Goal: Information Seeking & Learning: Learn about a topic

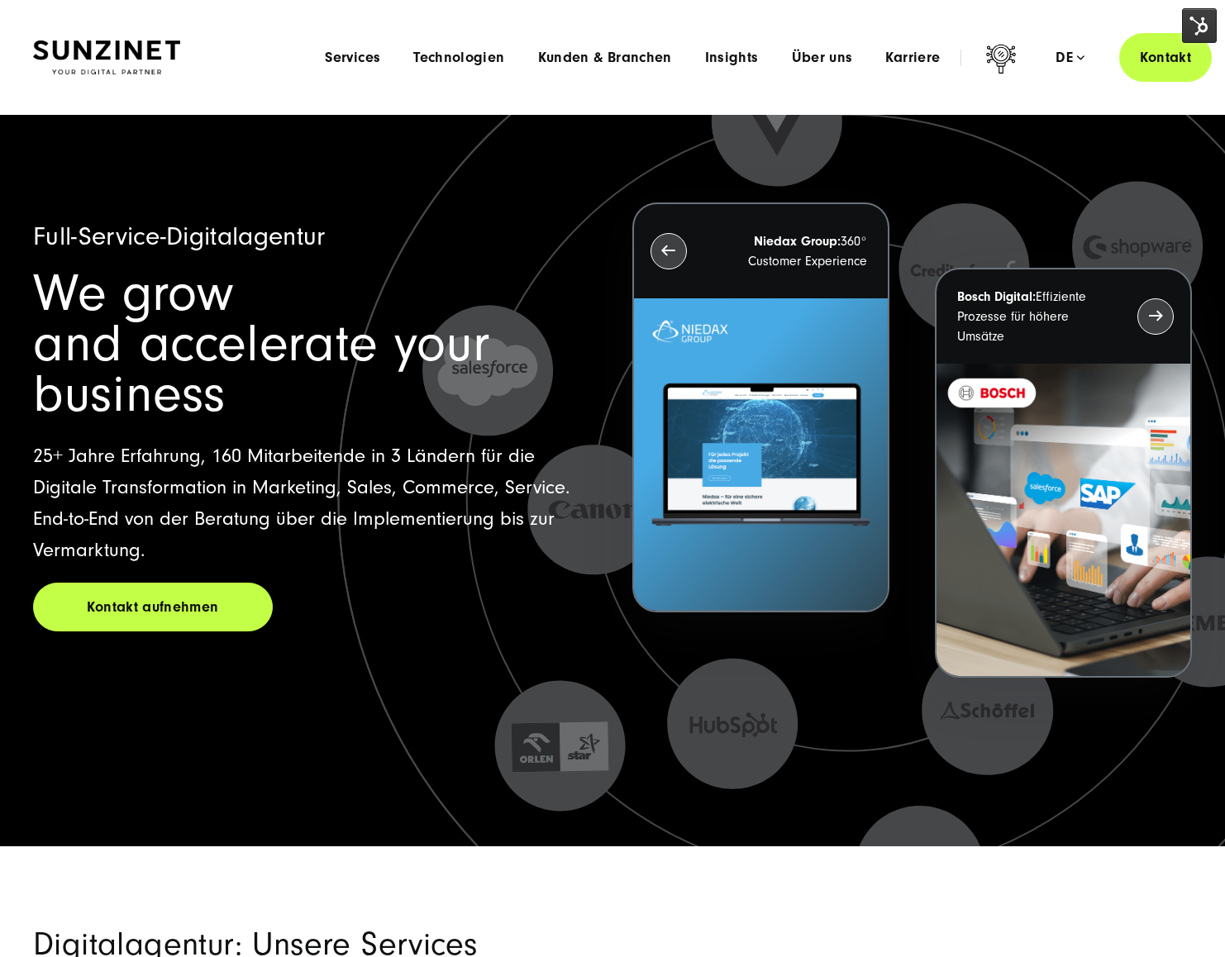
drag, startPoint x: 917, startPoint y: 142, endPoint x: 875, endPoint y: 84, distance: 71.6
click at [913, 139] on icon at bounding box center [848, 496] width 1272 height 1272
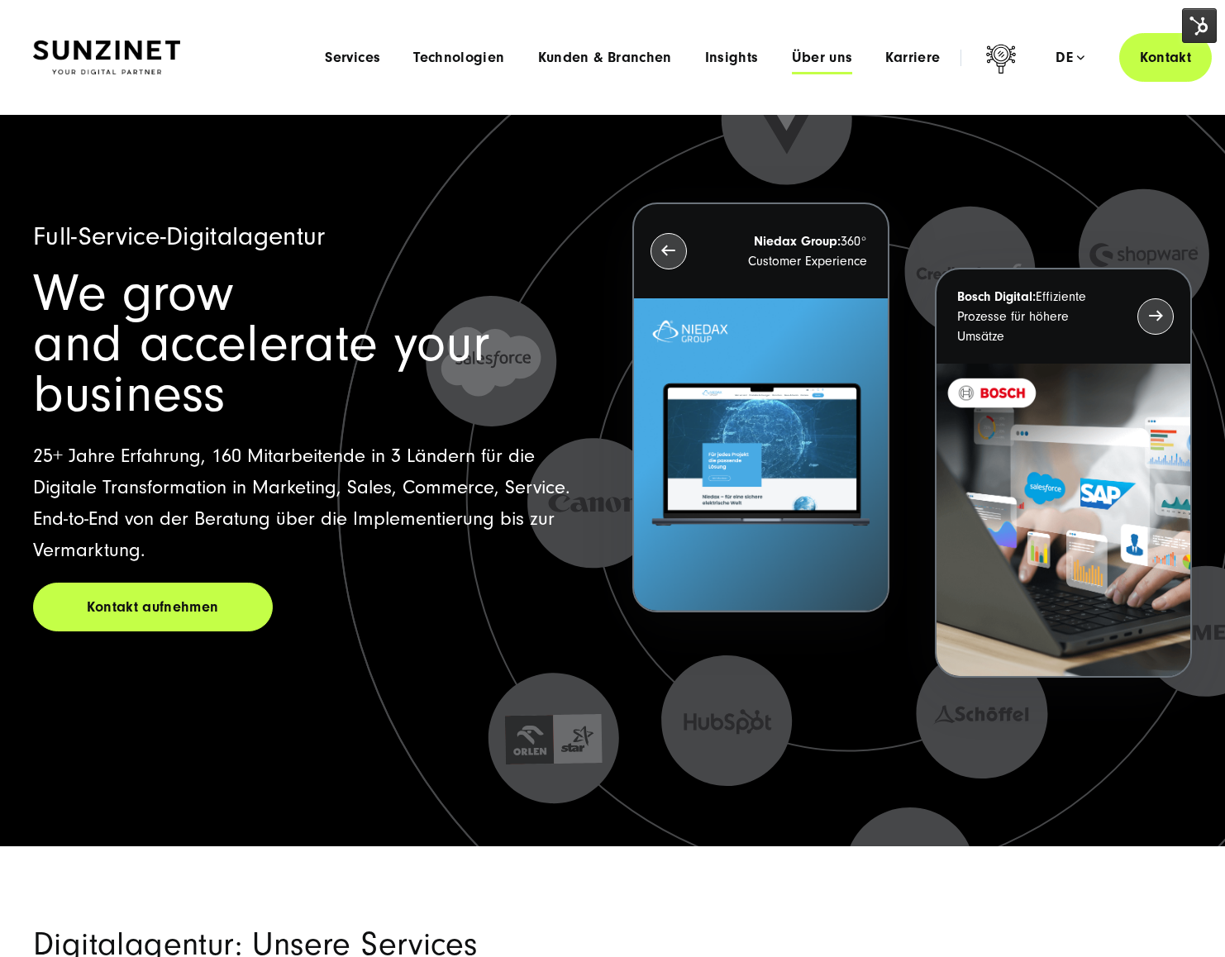
click at [846, 64] on span "Über uns" at bounding box center [822, 58] width 61 height 17
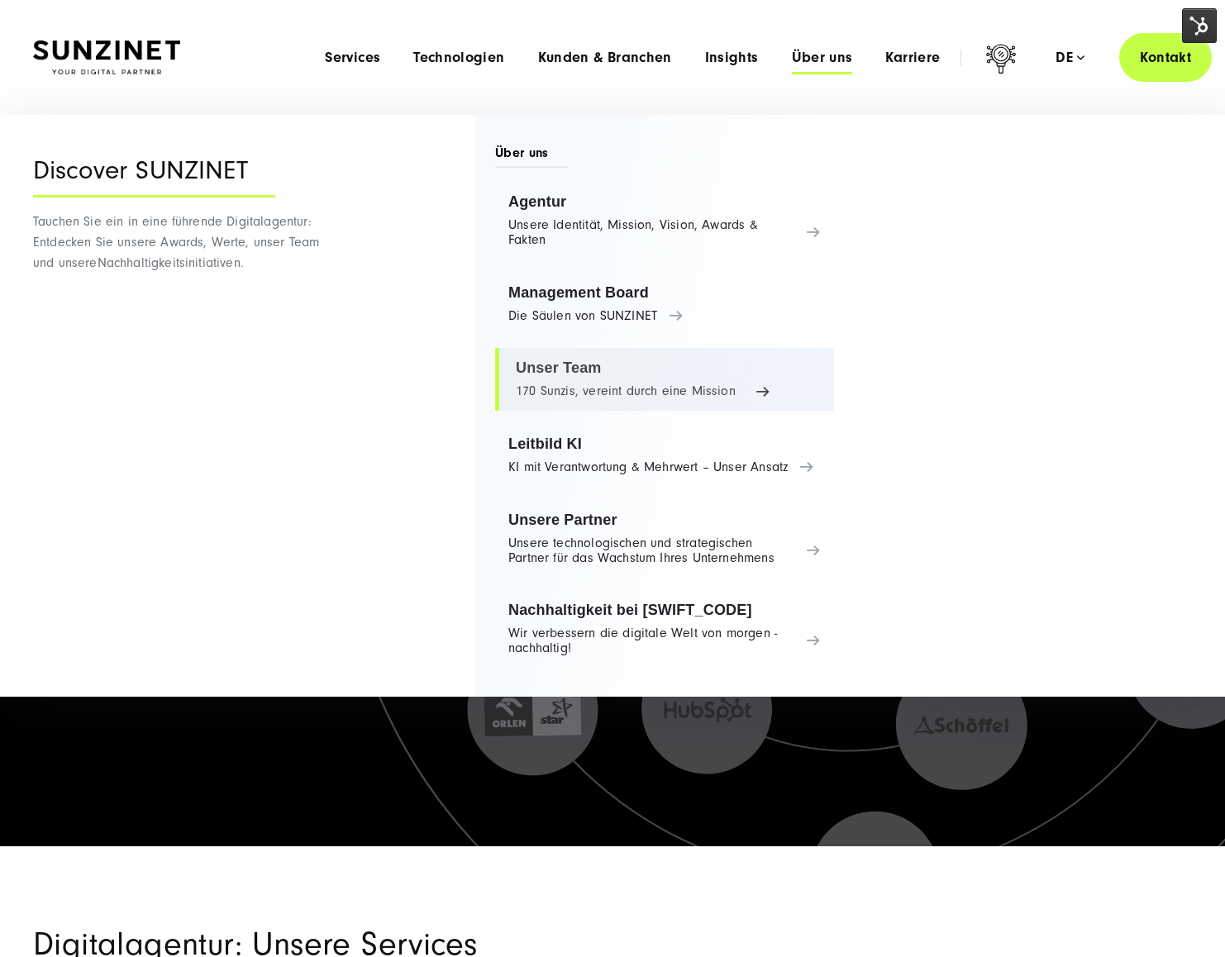
click at [569, 381] on link "Unser Team 170 Sunzis, vereint durch eine Mission" at bounding box center [664, 379] width 339 height 63
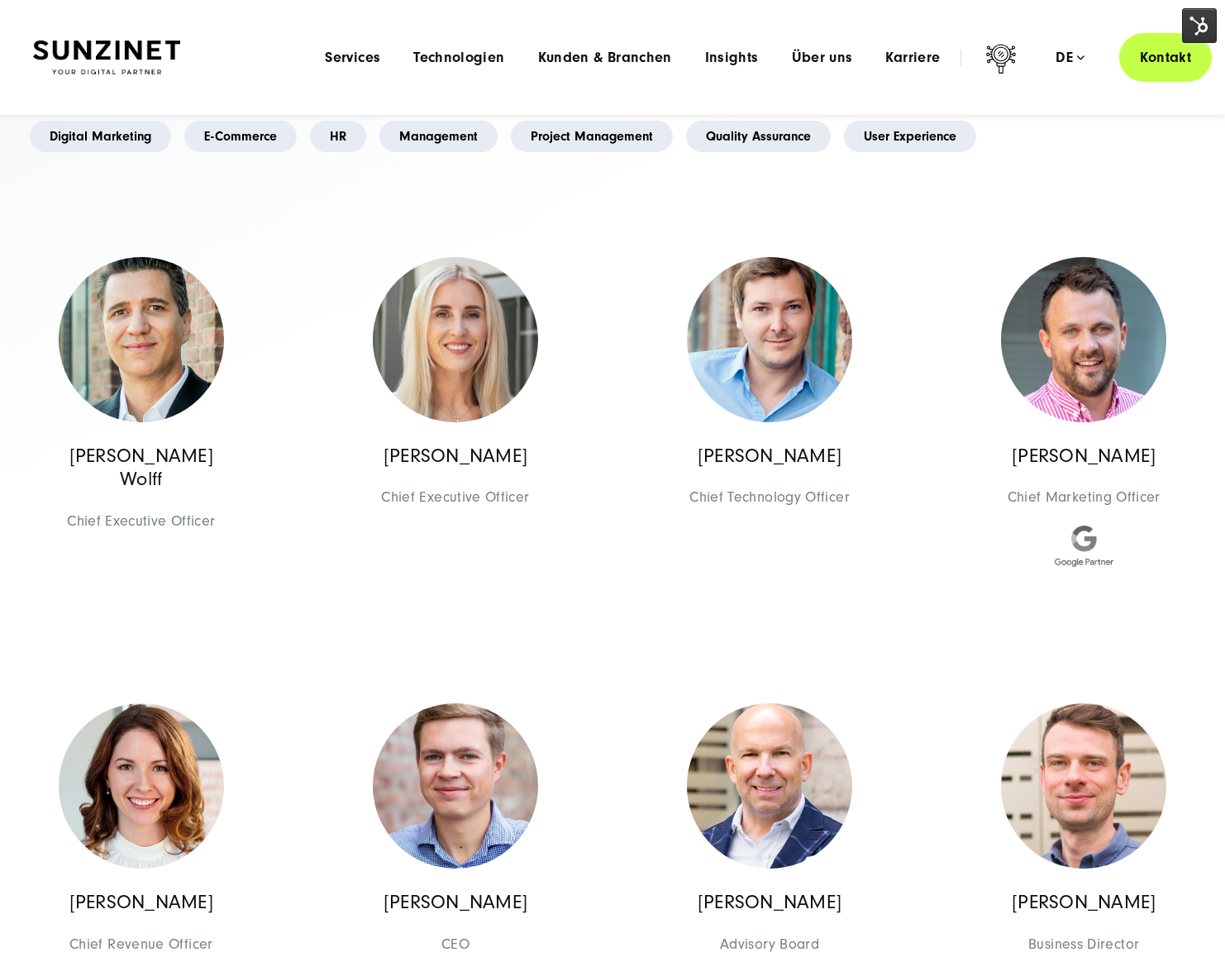
scroll to position [74, 0]
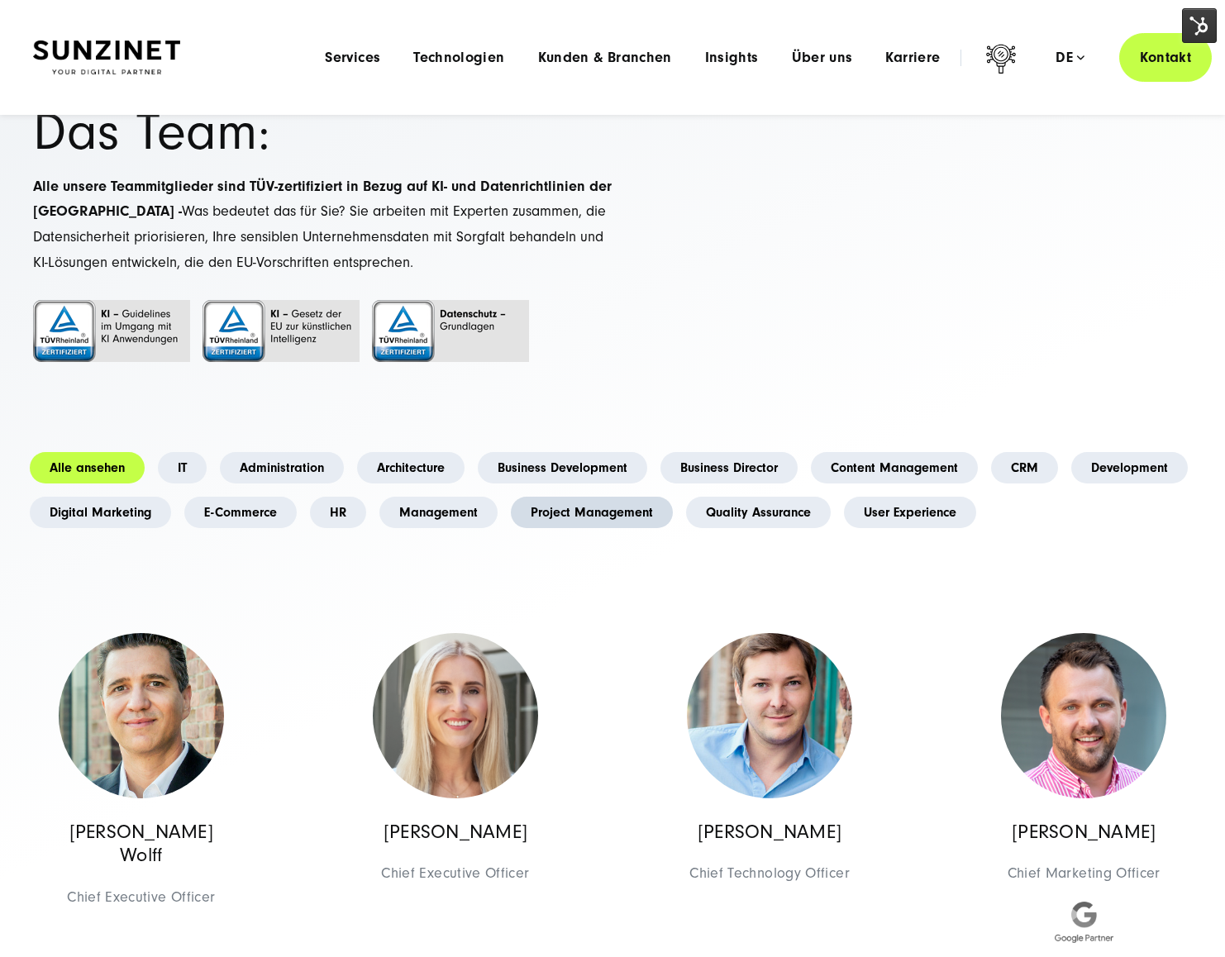
click at [570, 513] on link "Project Management" at bounding box center [592, 512] width 162 height 31
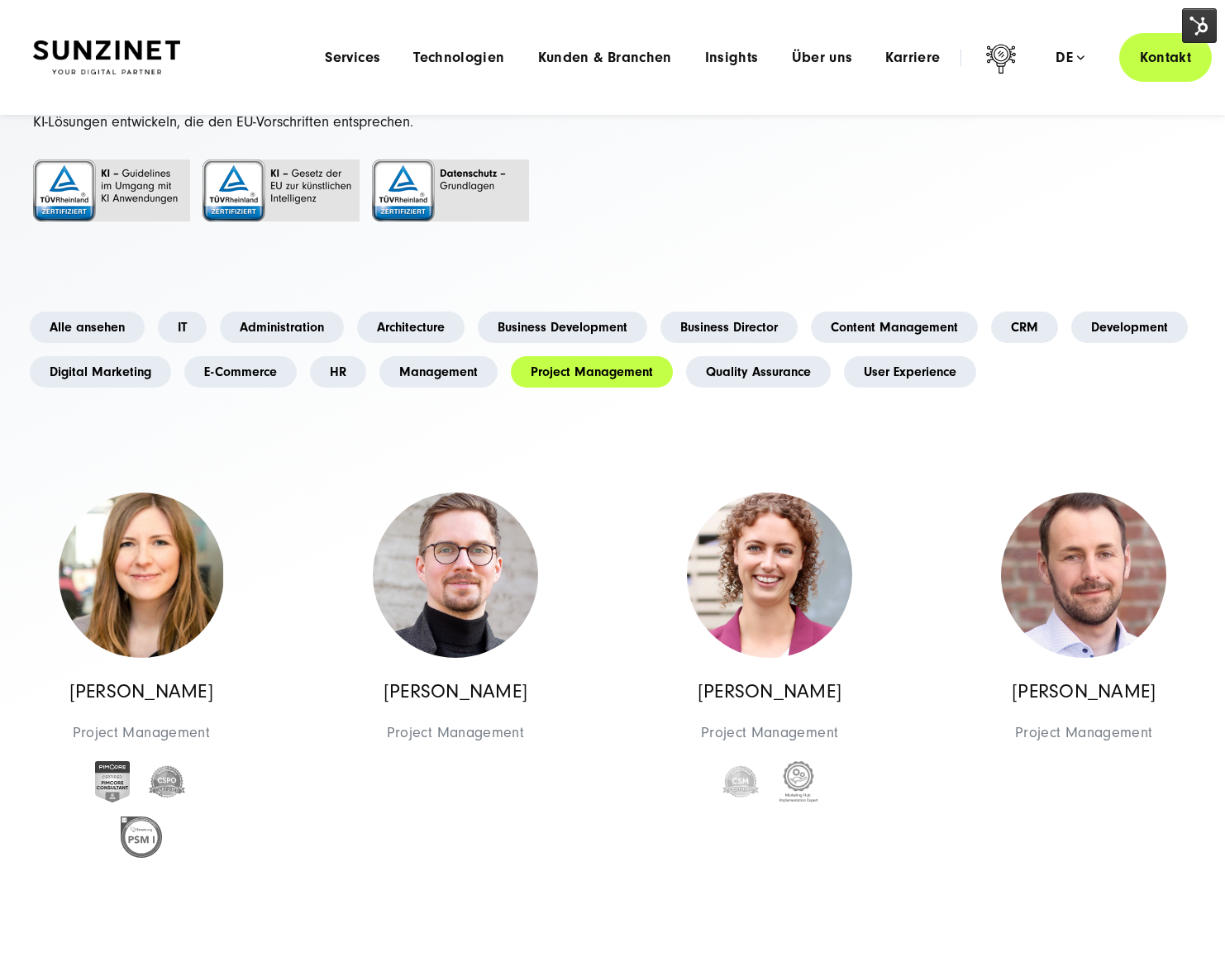
scroll to position [203, 0]
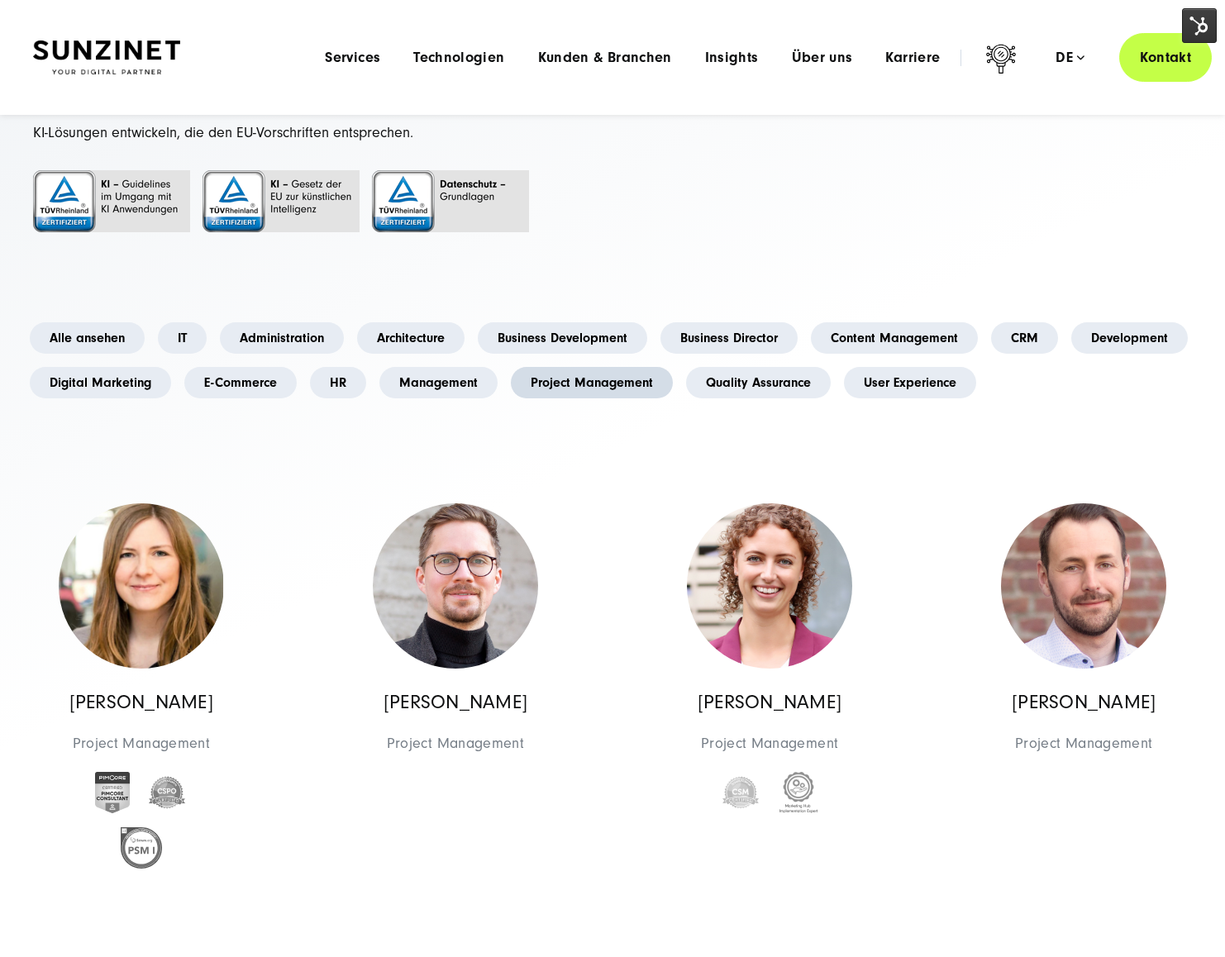
click at [613, 378] on link "Project Management" at bounding box center [592, 382] width 162 height 31
click at [87, 341] on link "Alle ansehen" at bounding box center [87, 337] width 115 height 31
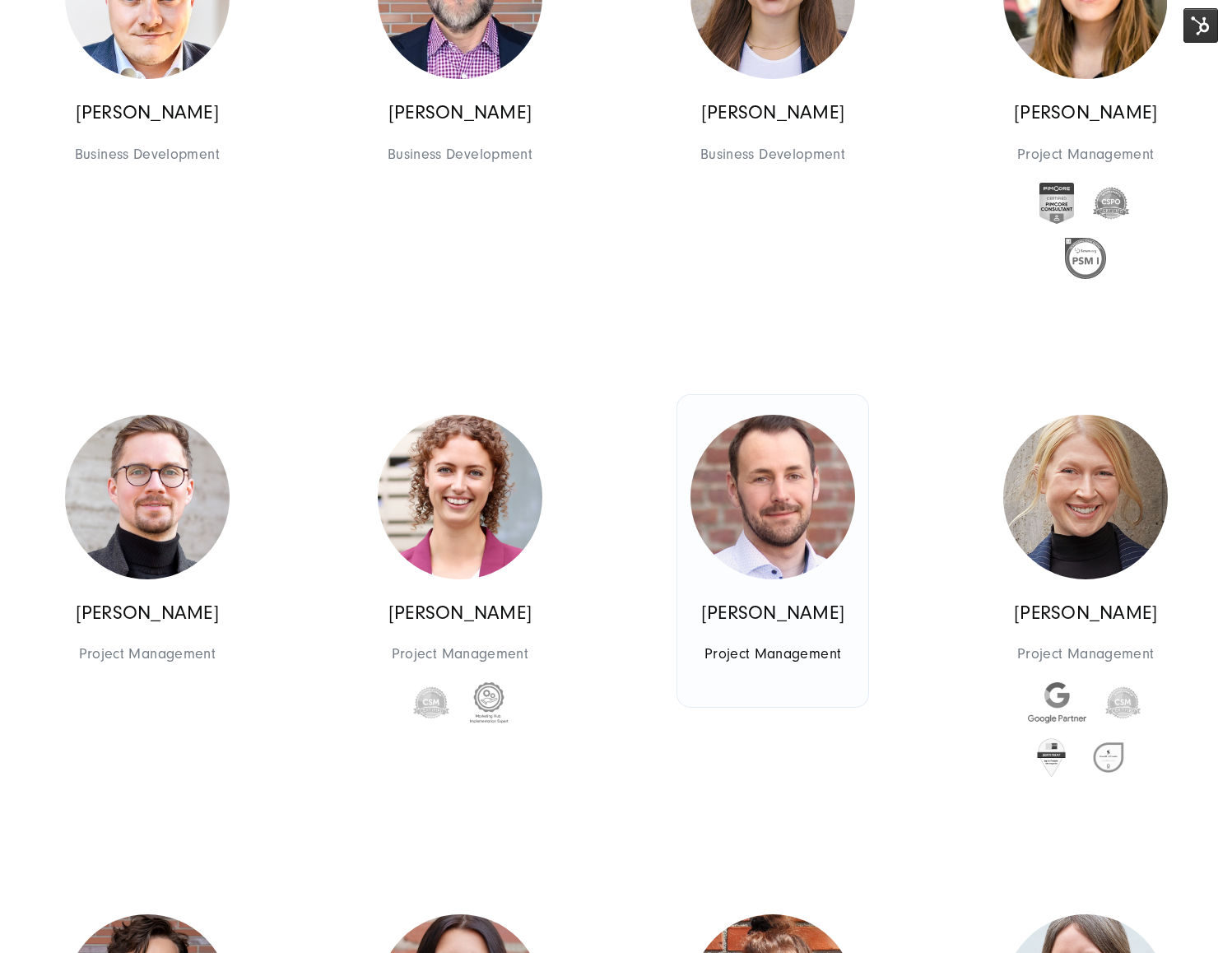
scroll to position [2909, 0]
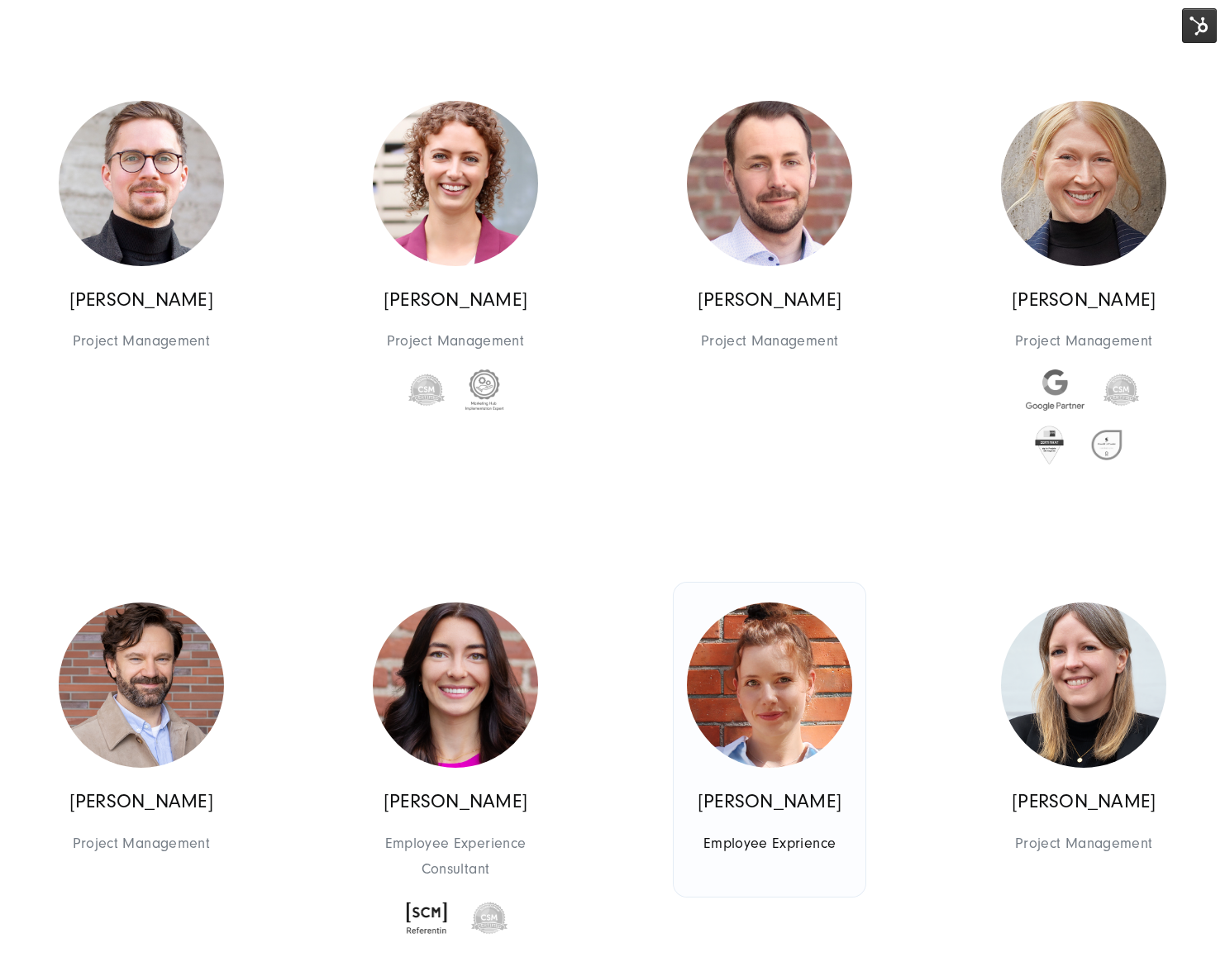
click at [734, 604] on link "[PERSON_NAME] Employee Exprience Project Management" at bounding box center [770, 740] width 192 height 314
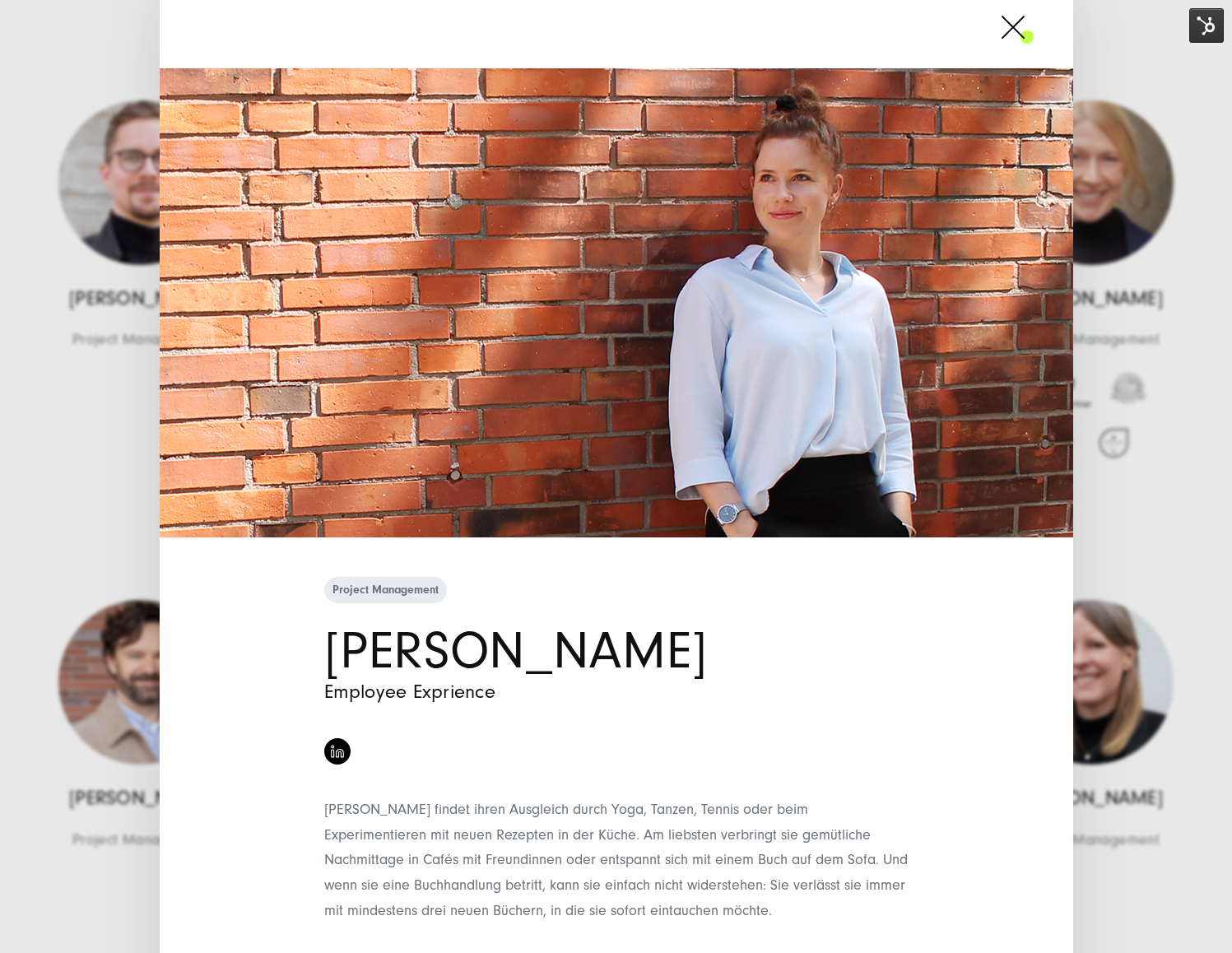
scroll to position [32, 0]
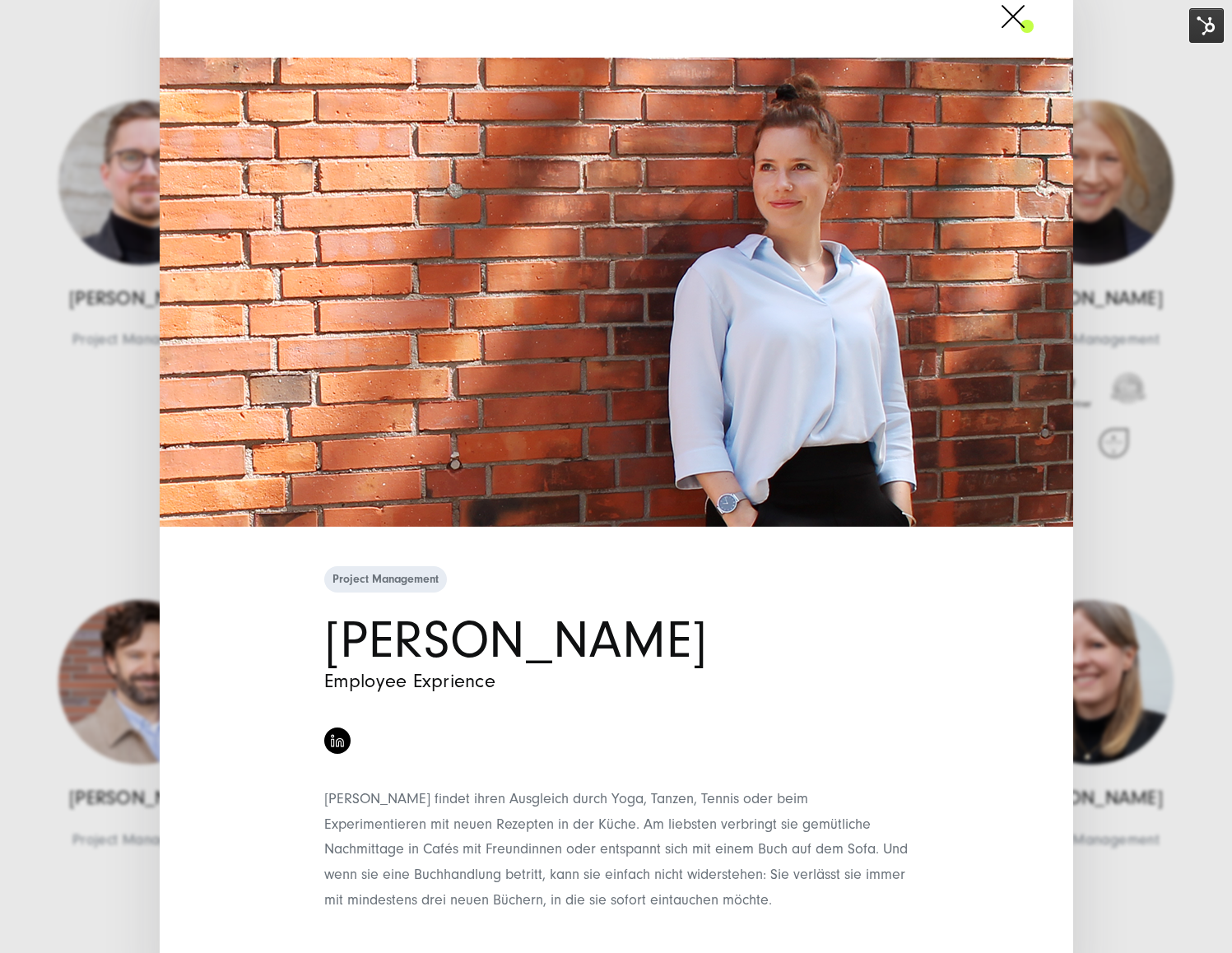
click at [1034, 19] on span at bounding box center [1034, 16] width 0 height 41
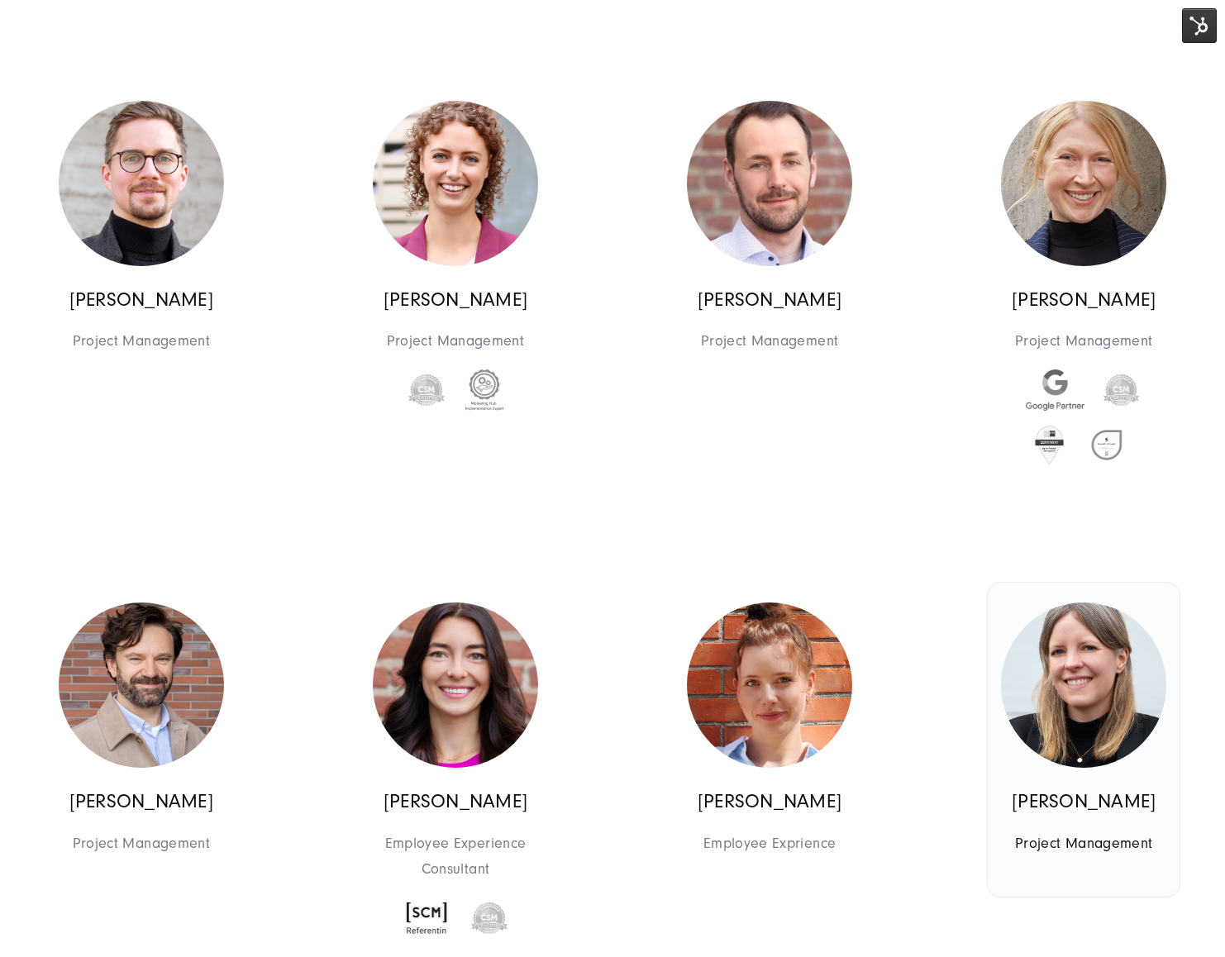
click at [1129, 710] on img at bounding box center [1083, 685] width 165 height 165
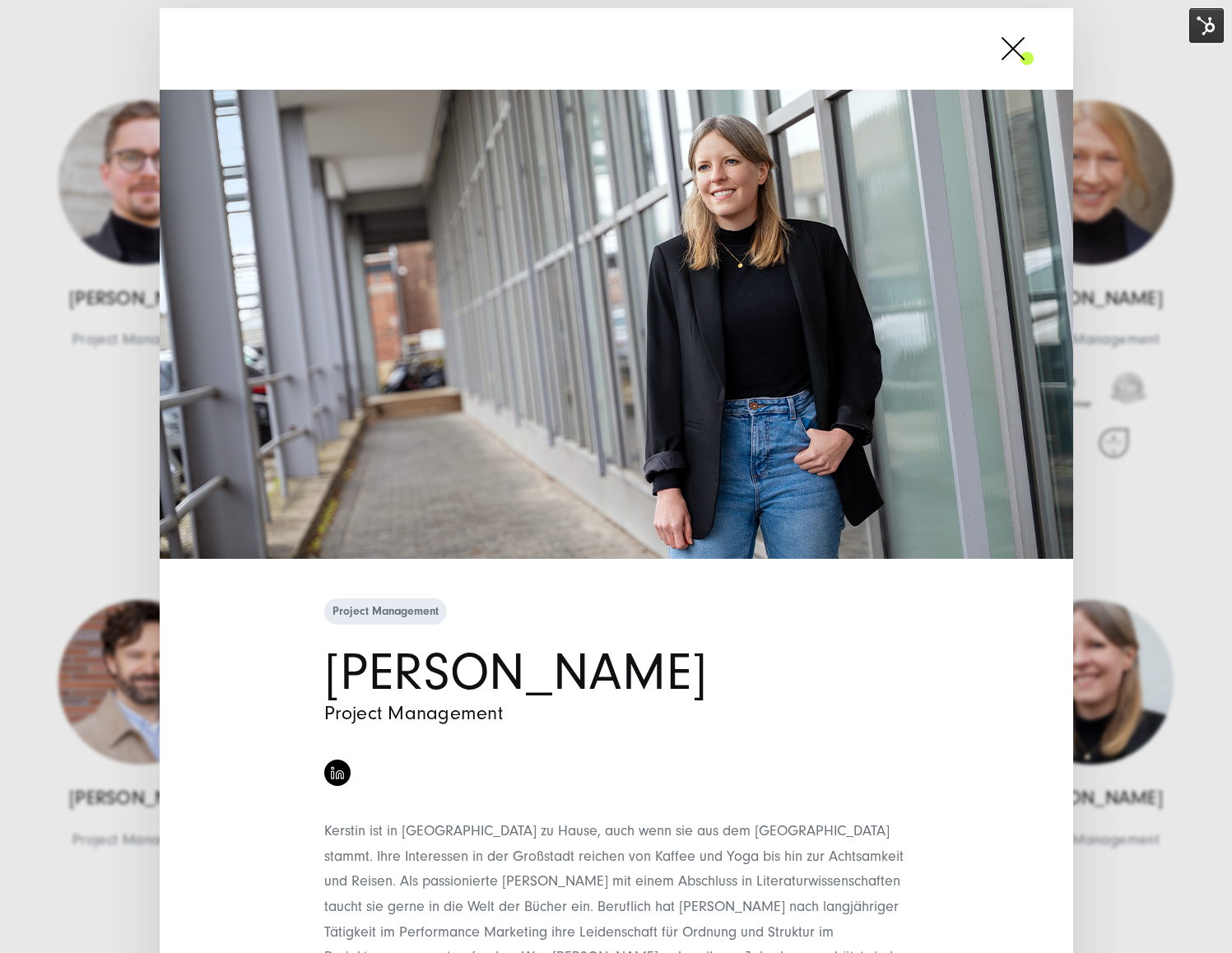
click at [1034, 49] on span at bounding box center [1034, 48] width 0 height 41
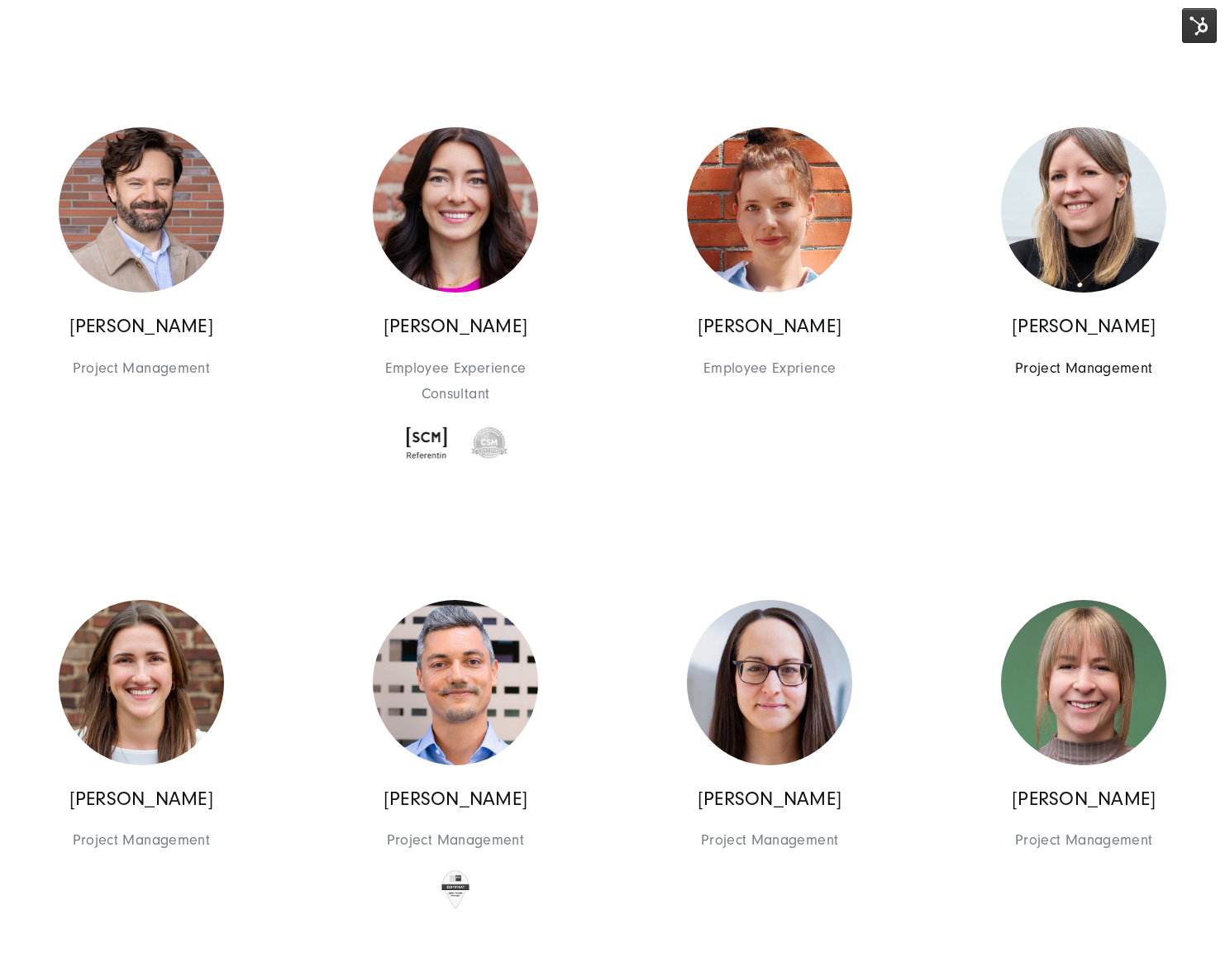
scroll to position [3490, 0]
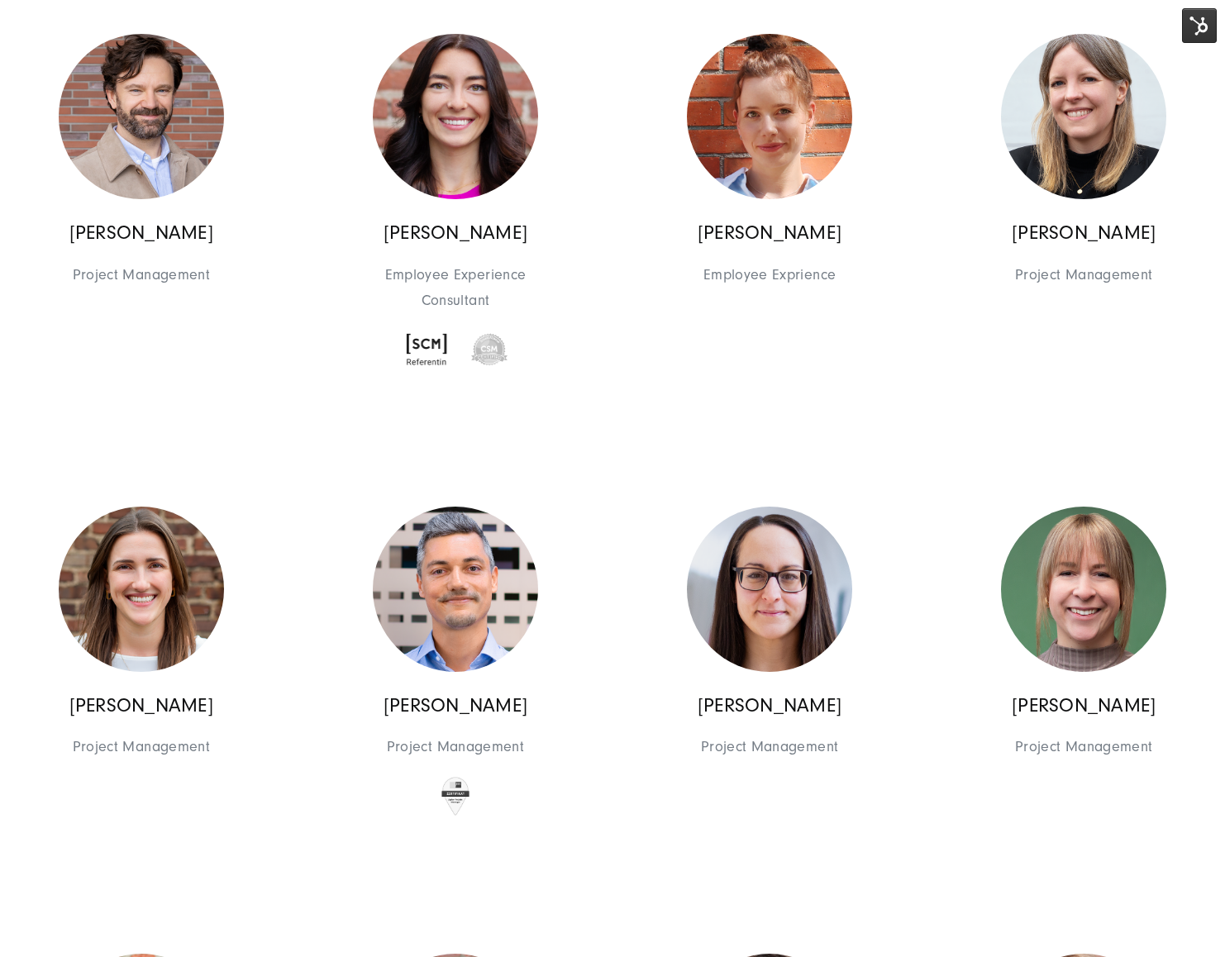
click at [358, 488] on div "[PERSON_NAME] Project Management Project Management Project Management [PERSON_…" at bounding box center [455, 672] width 314 height 370
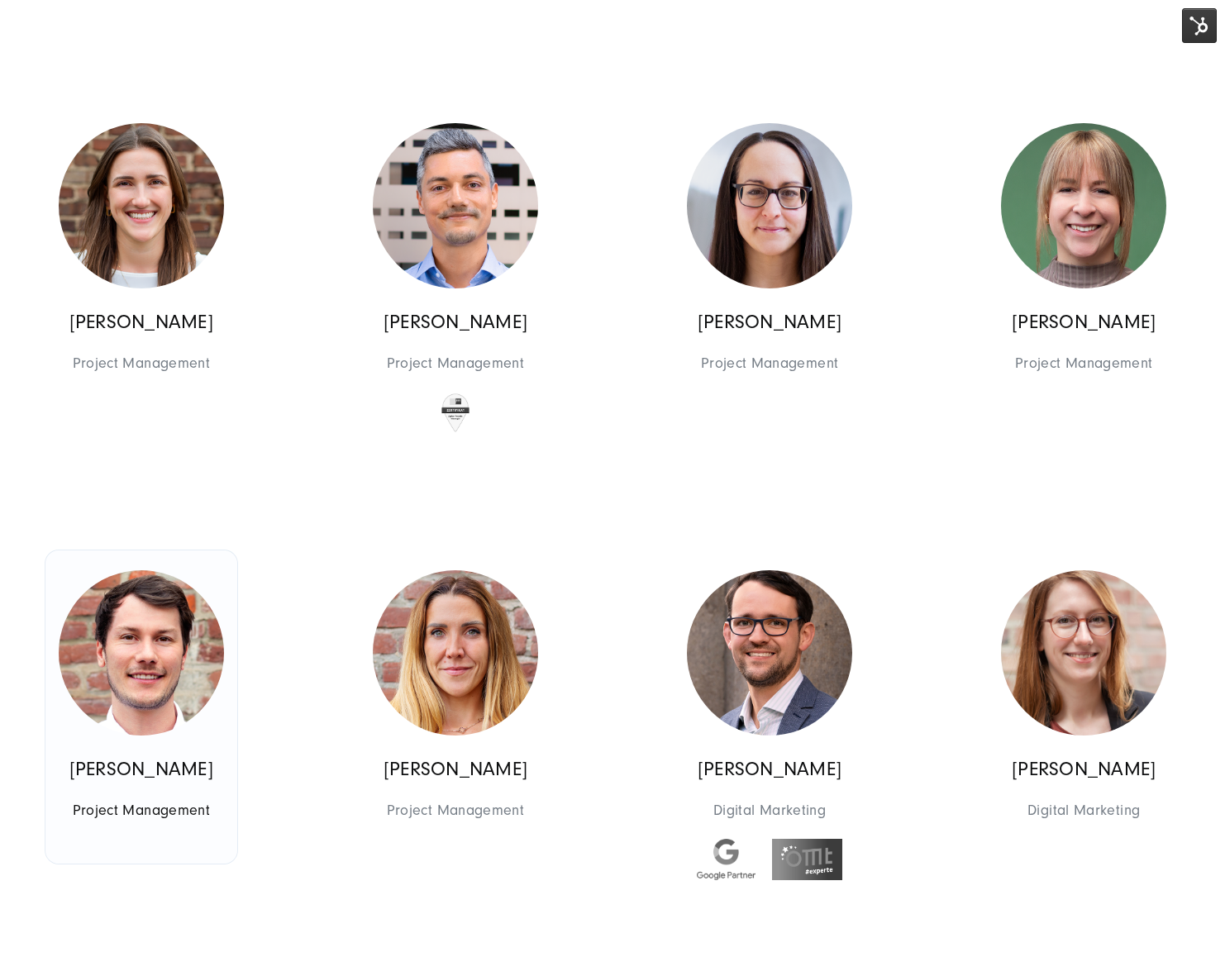
click at [88, 672] on img at bounding box center [141, 652] width 165 height 165
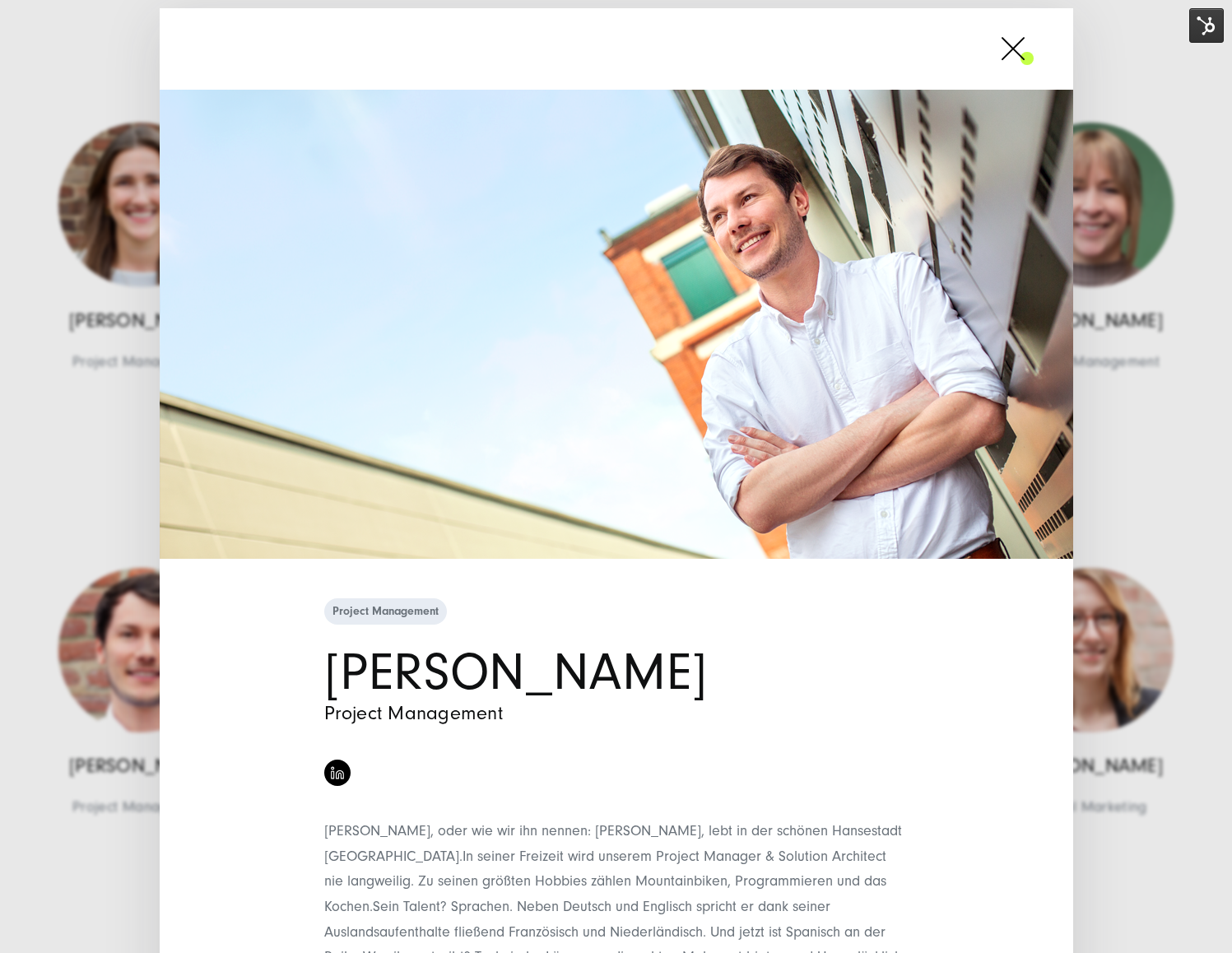
drag, startPoint x: 1021, startPoint y: 47, endPoint x: 1006, endPoint y: 73, distance: 30.0
click at [1034, 49] on span at bounding box center [1034, 48] width 0 height 41
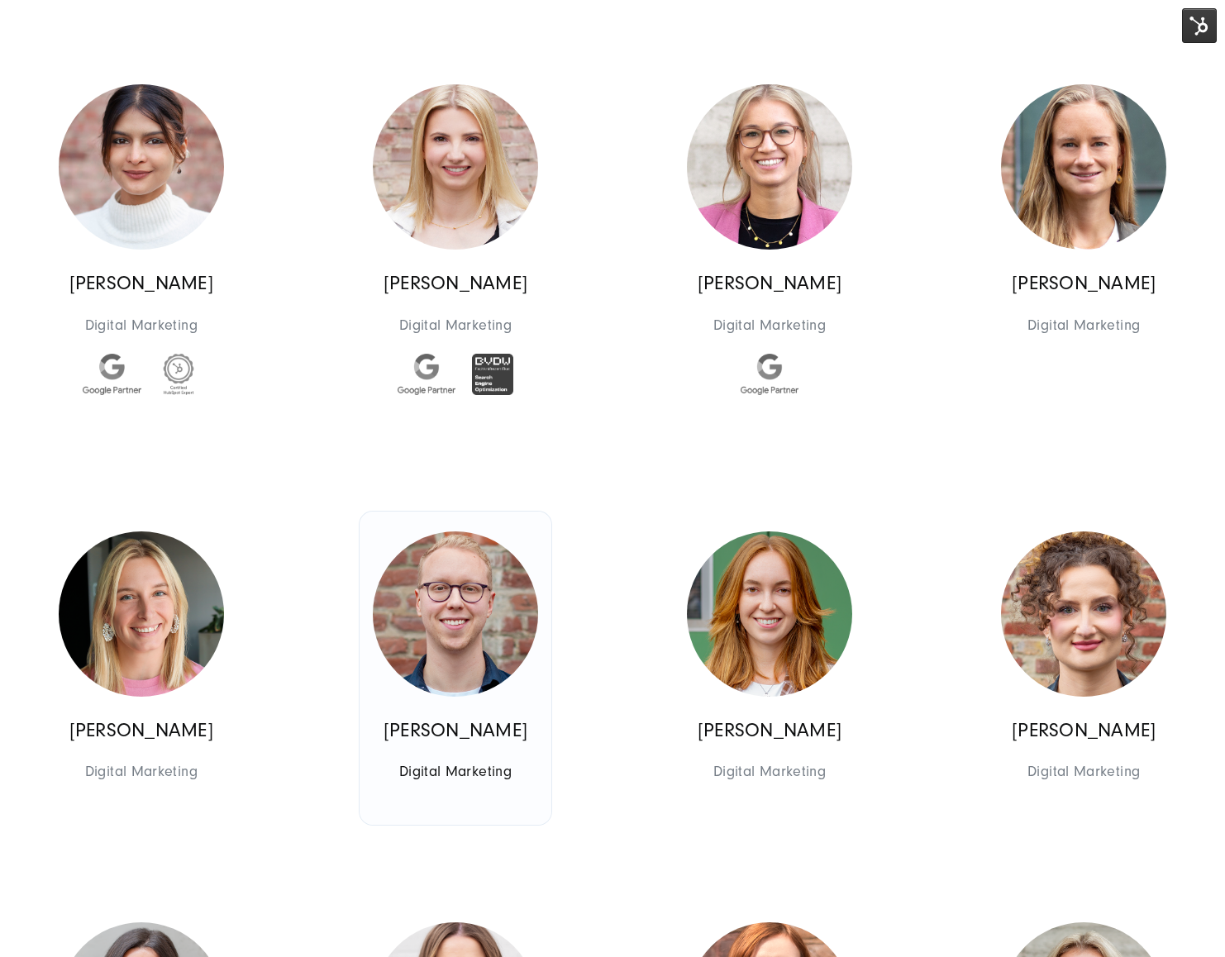
scroll to position [4796, 0]
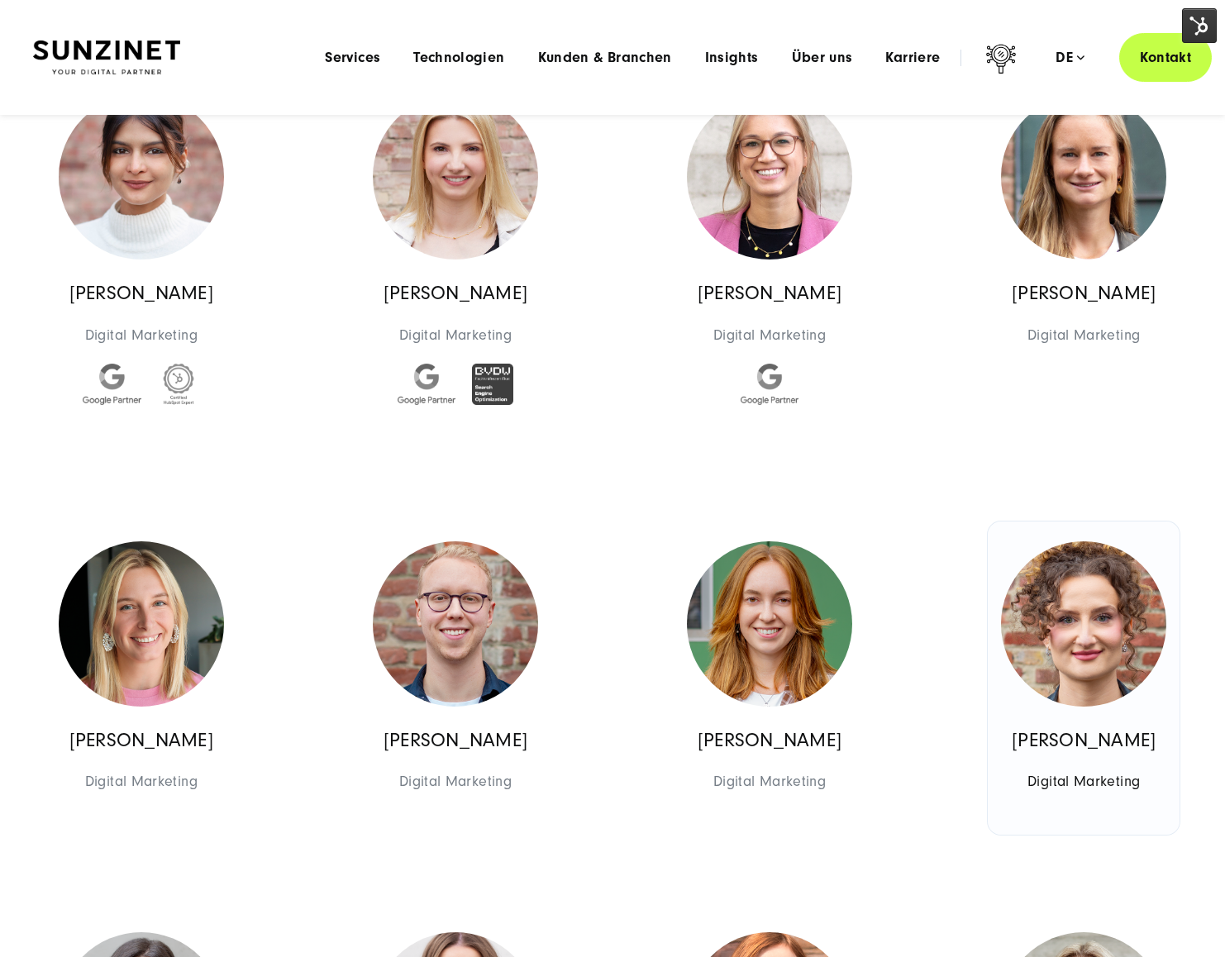
click at [1086, 626] on img at bounding box center [1083, 623] width 165 height 165
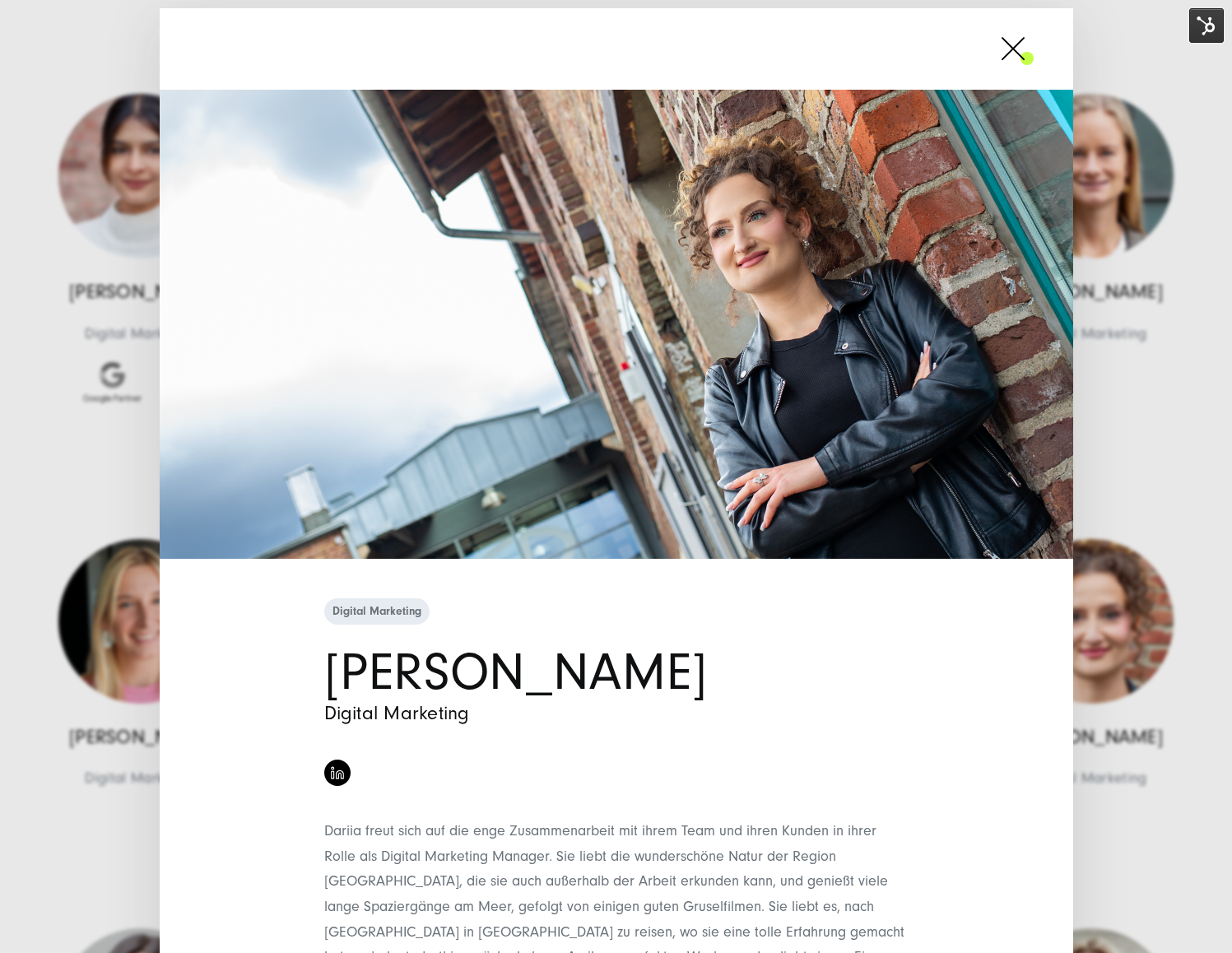
click at [1034, 45] on span at bounding box center [1034, 48] width 0 height 41
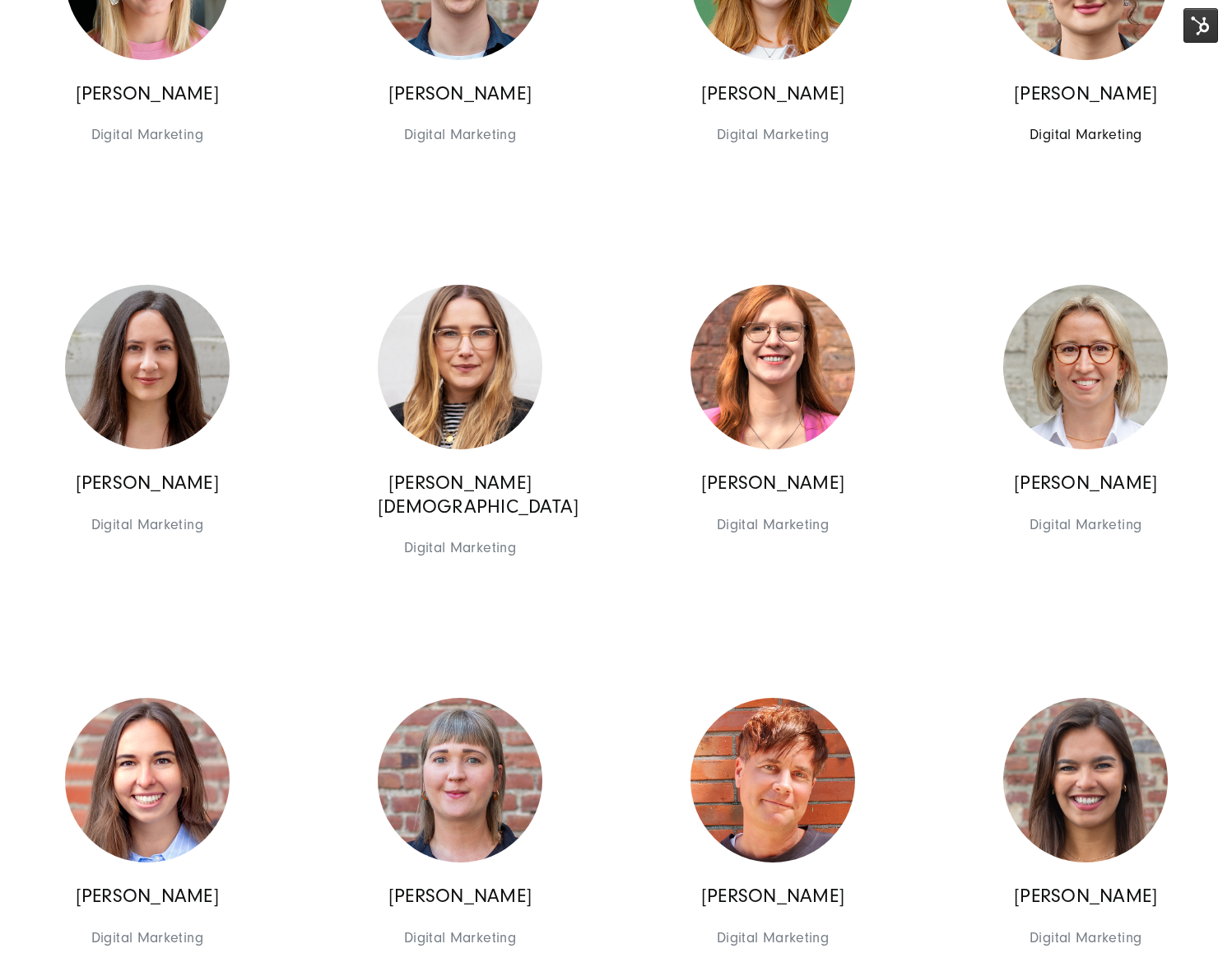
scroll to position [5700, 0]
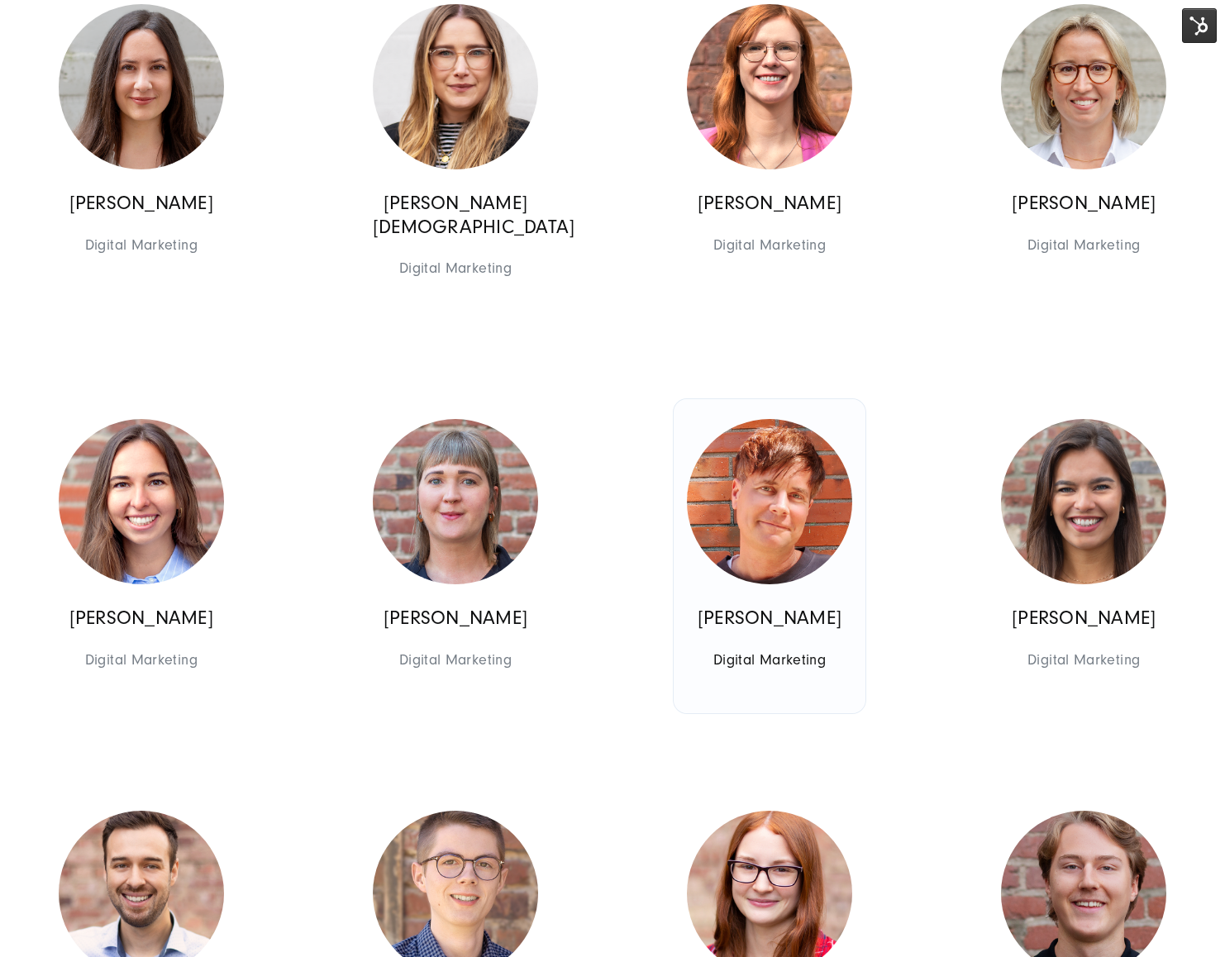
click at [772, 519] on img at bounding box center [769, 501] width 165 height 165
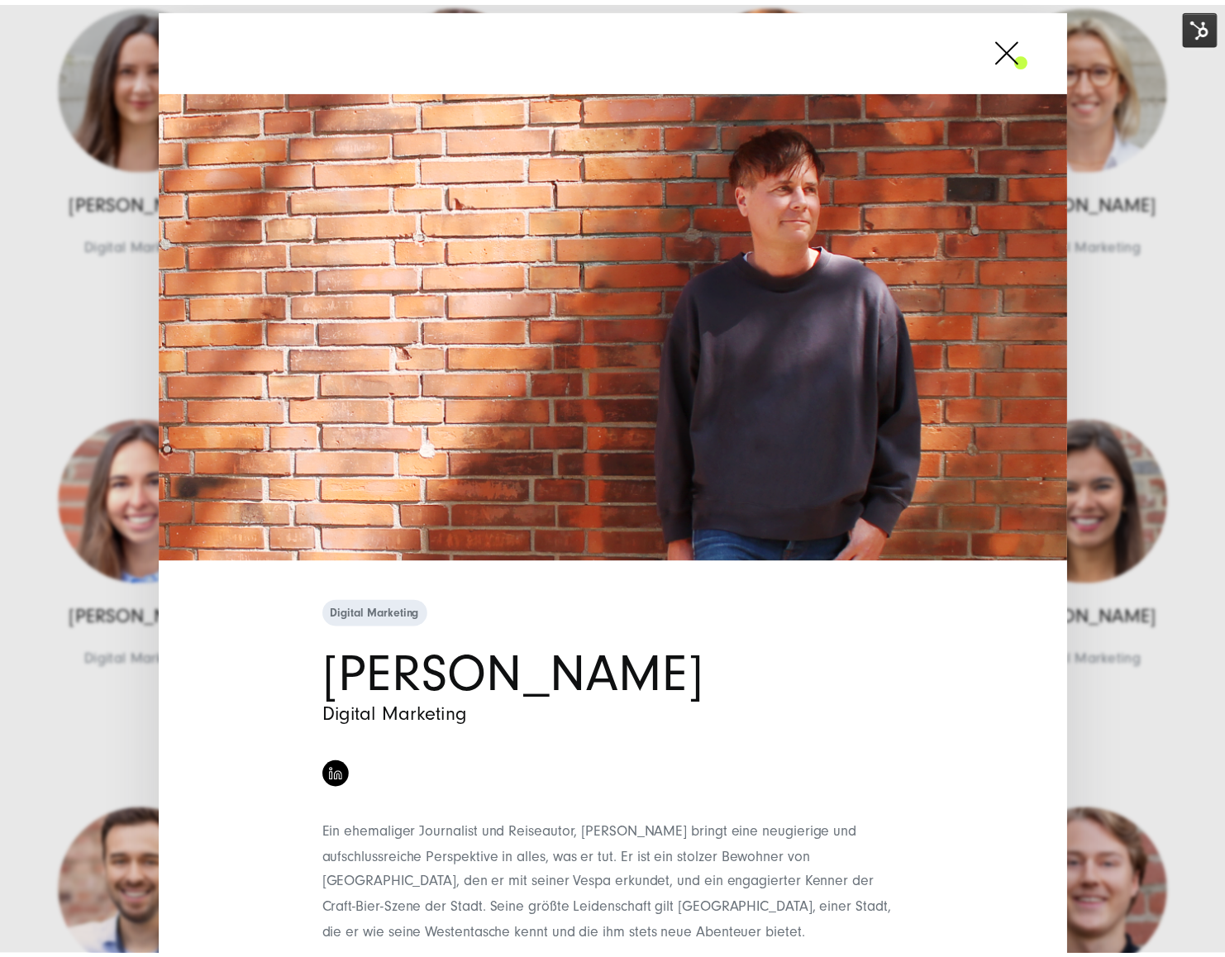
scroll to position [21, 0]
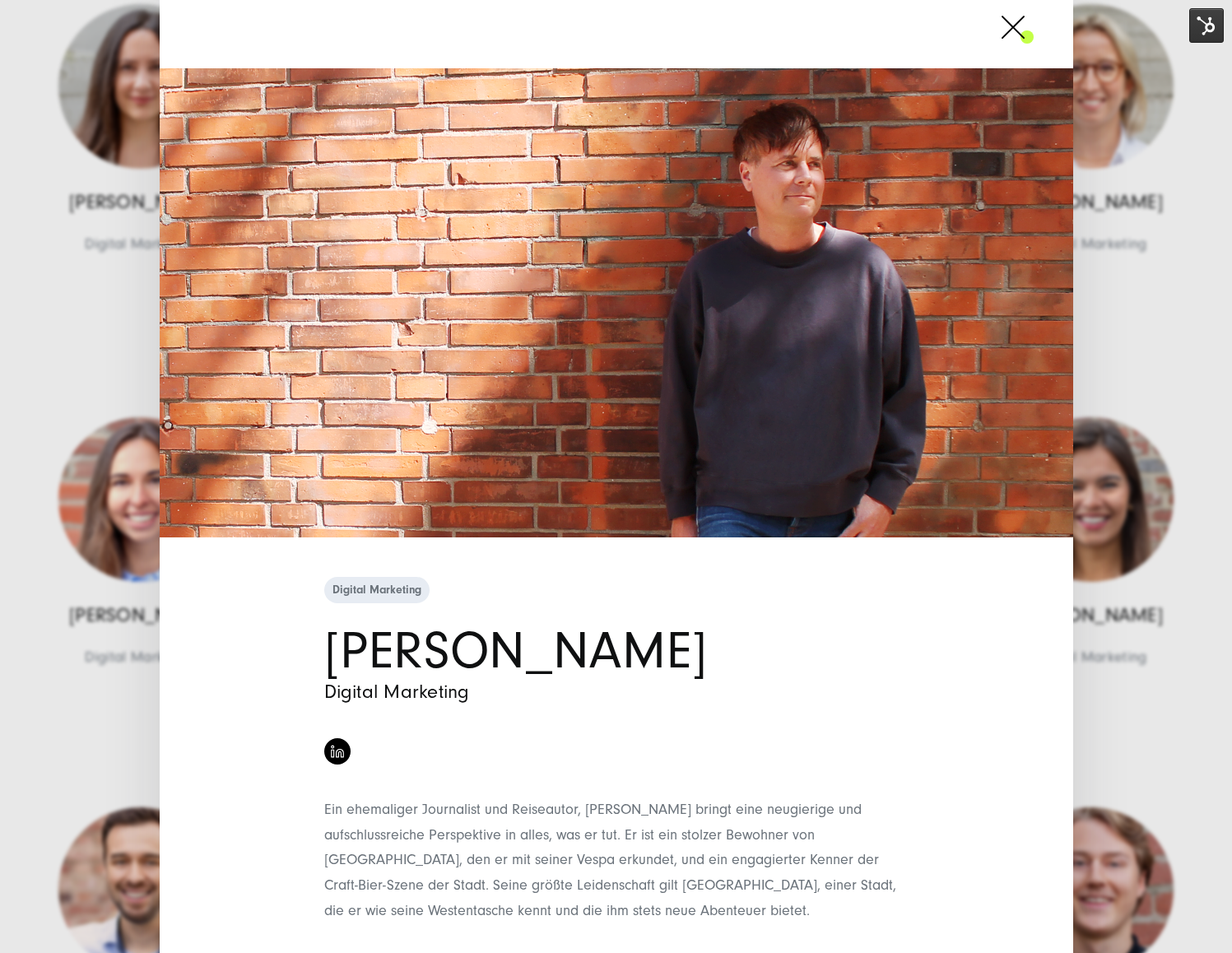
click at [582, 814] on div "Ein ehemaliger Journalist und Reiseautor, [PERSON_NAME] bringt eine neugierige …" at bounding box center [616, 860] width 585 height 125
click at [1182, 668] on div "Digital Marketing [PERSON_NAME] Digital Marketing" at bounding box center [616, 476] width 1232 height 953
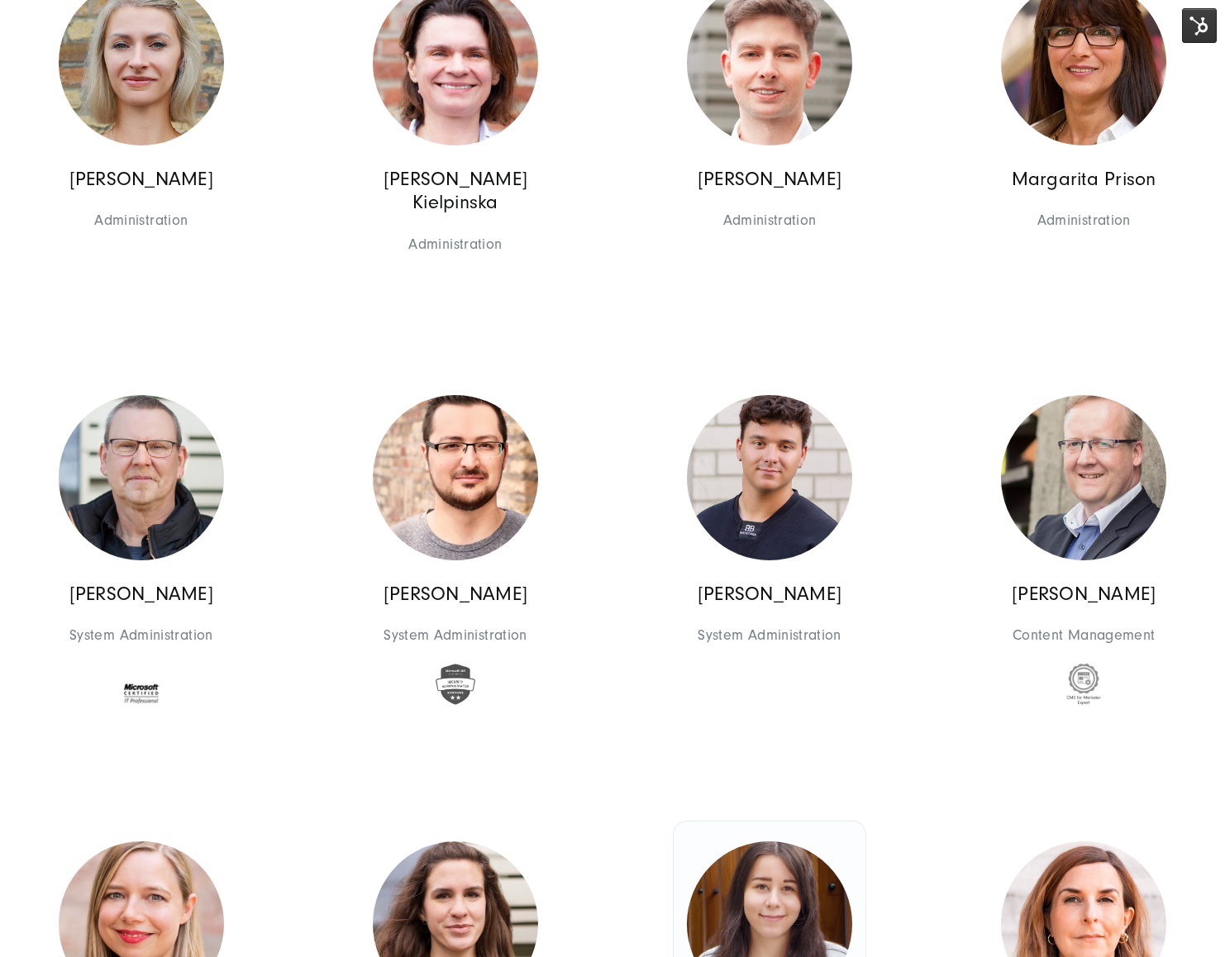
scroll to position [8659, 0]
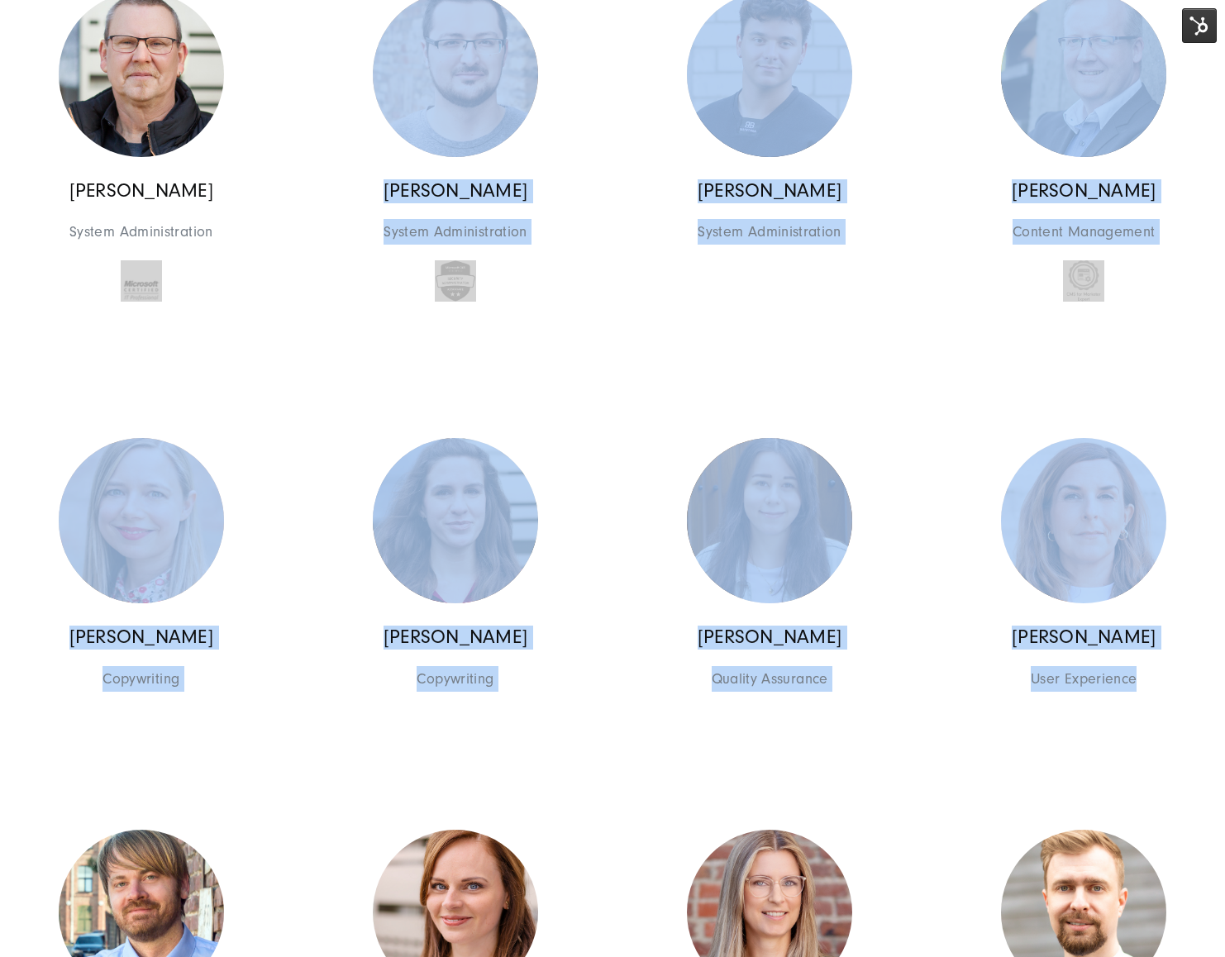
drag, startPoint x: 289, startPoint y: 392, endPoint x: 1144, endPoint y: 809, distance: 951.2
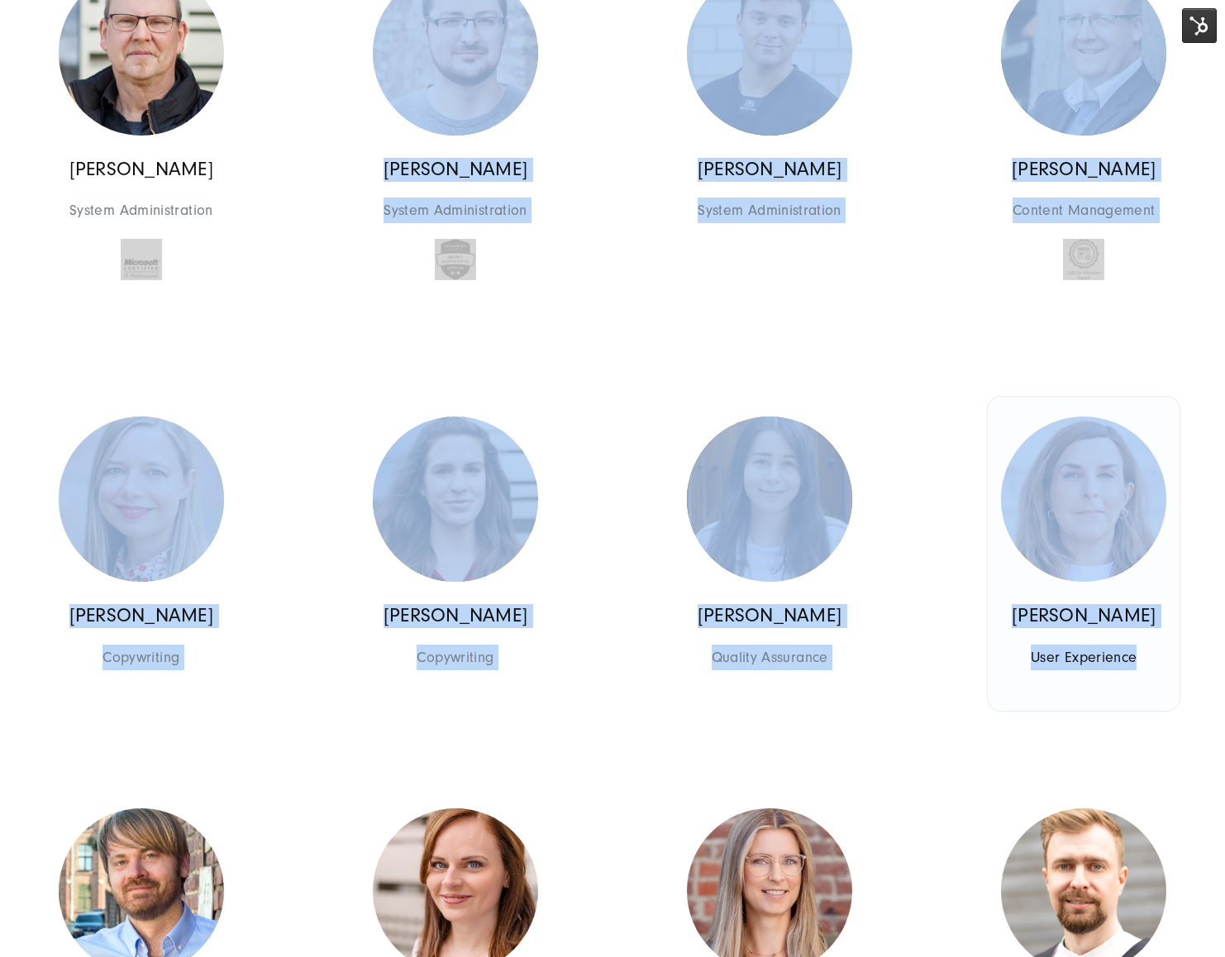
scroll to position [8691, 0]
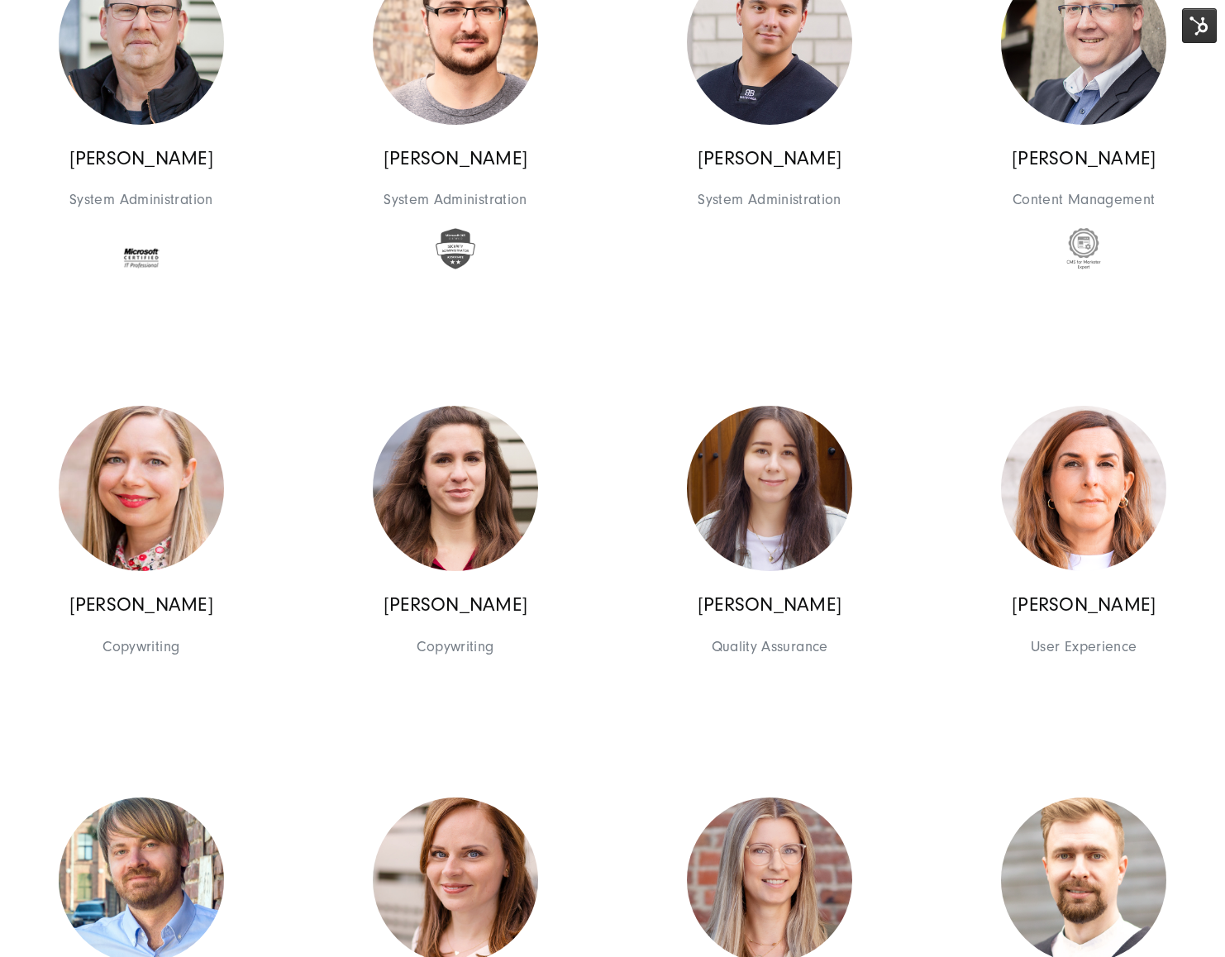
drag, startPoint x: 736, startPoint y: 819, endPoint x: 727, endPoint y: 808, distance: 13.6
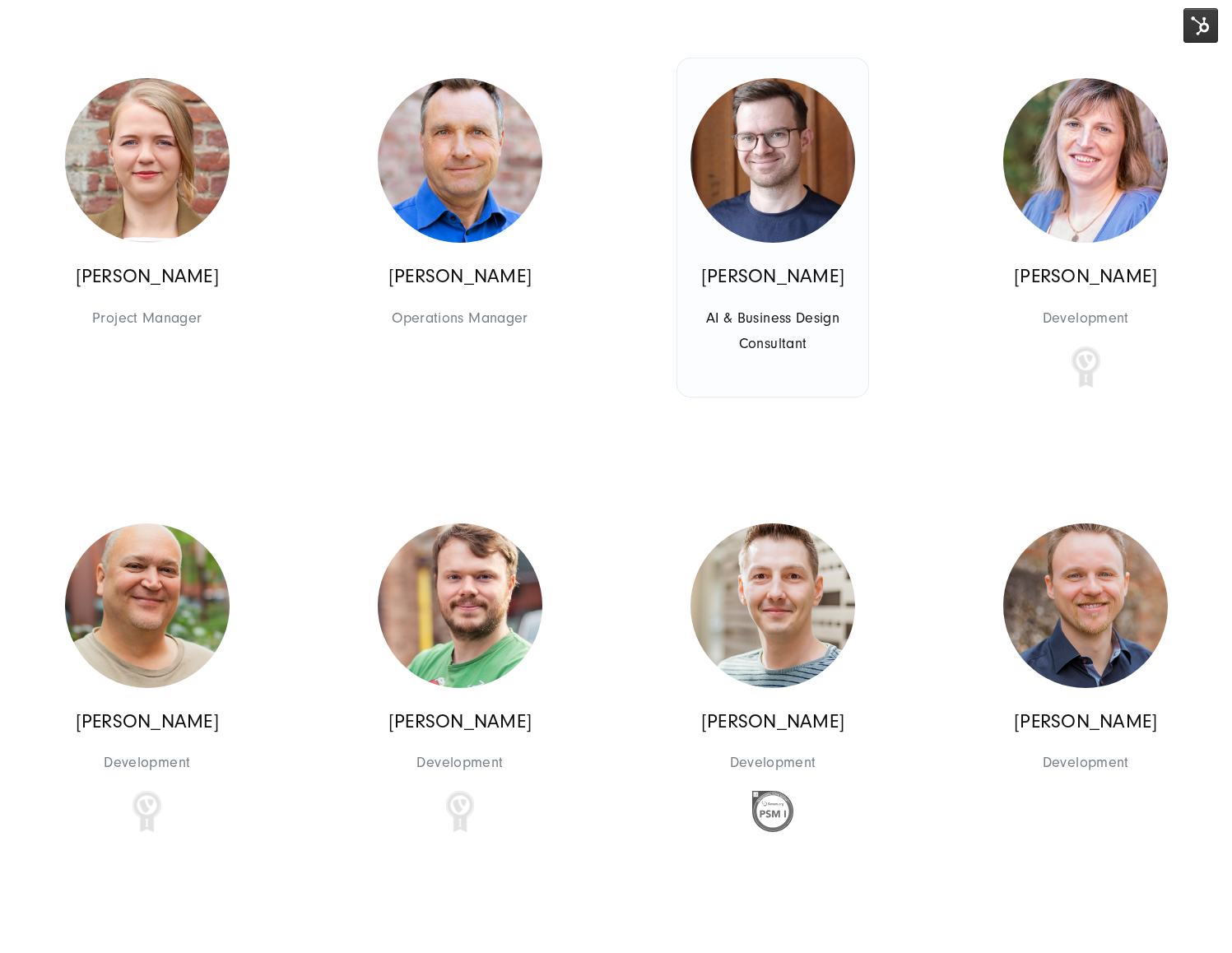
scroll to position [11354, 0]
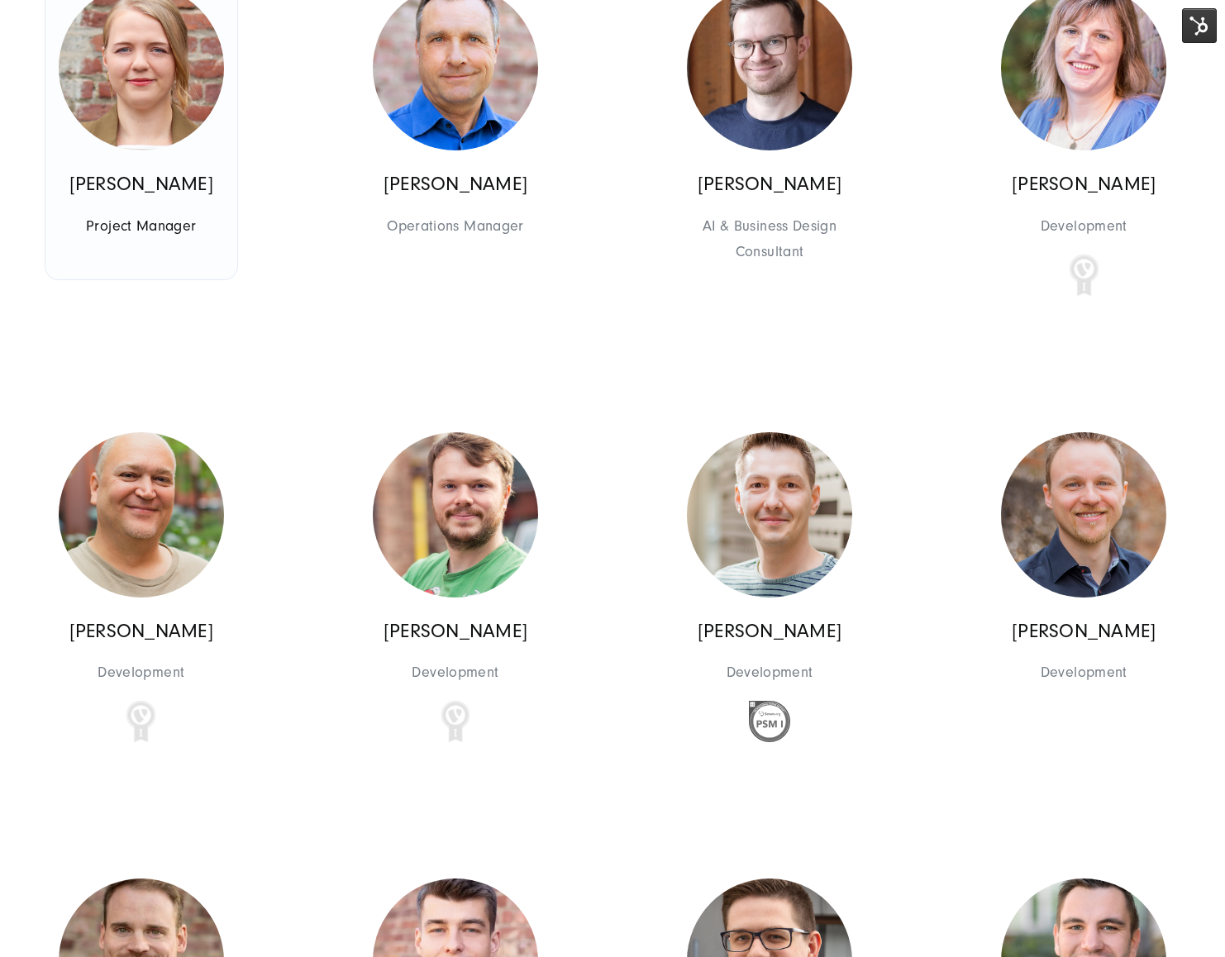
click at [203, 110] on img at bounding box center [141, 67] width 165 height 165
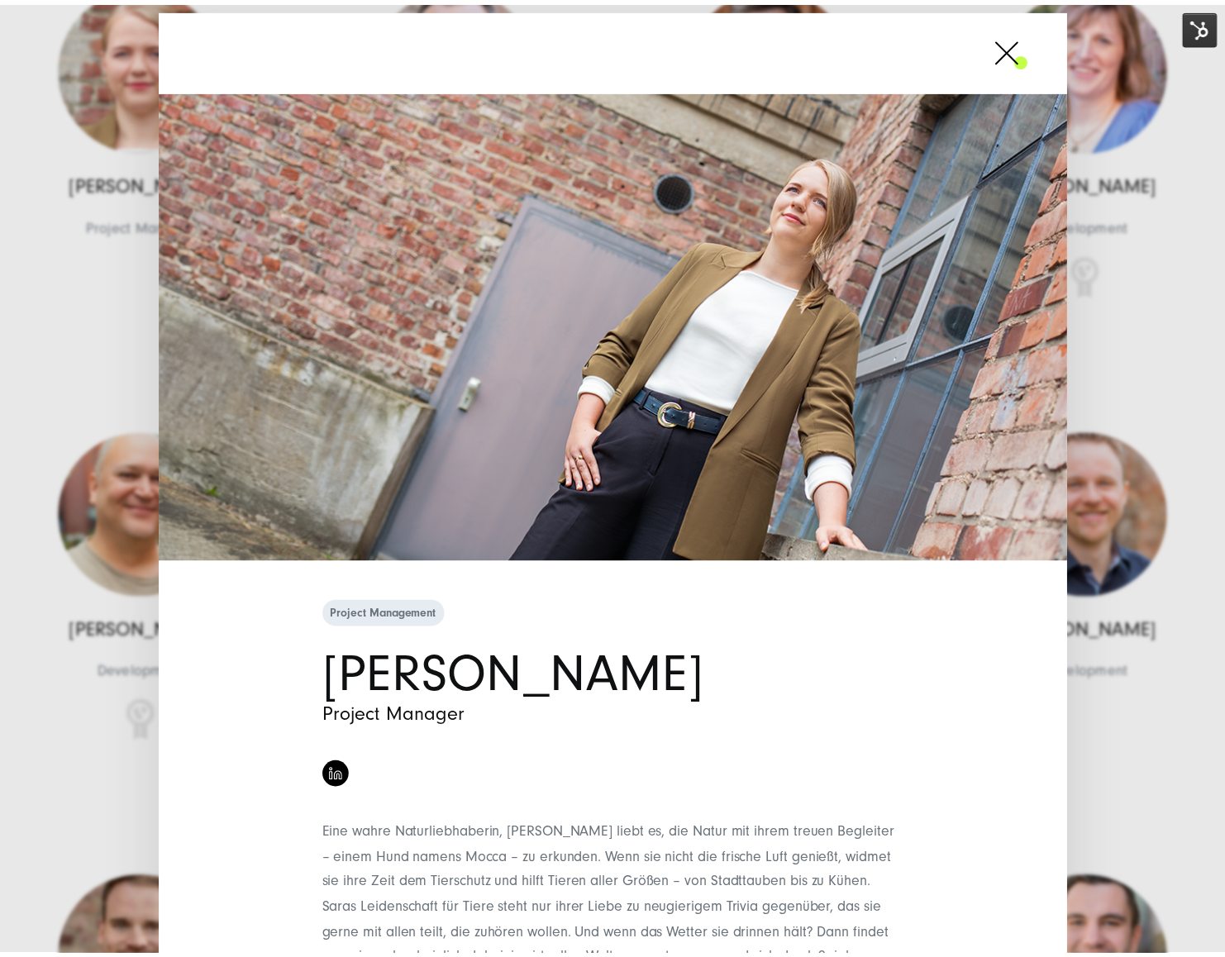
scroll to position [106, 0]
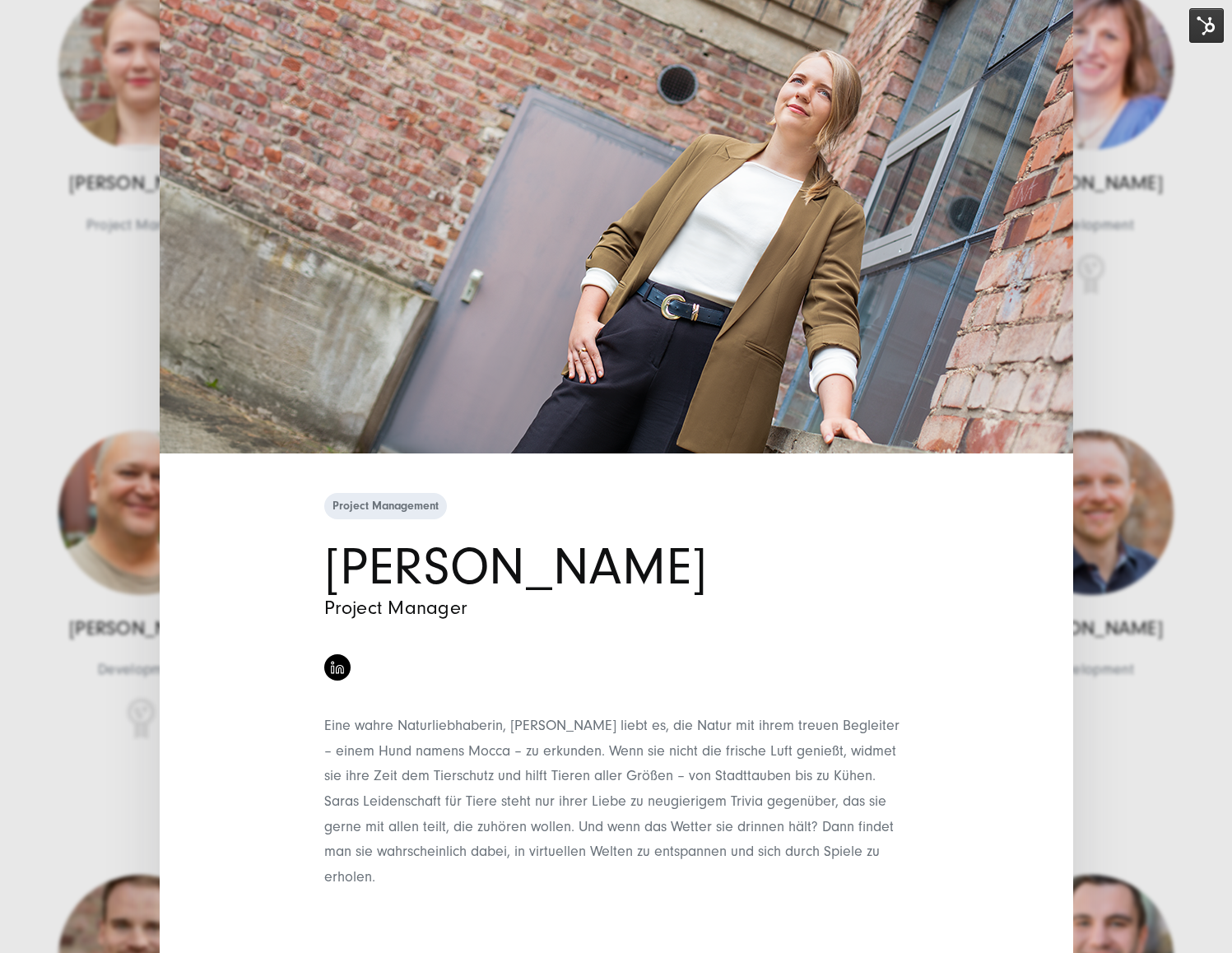
click at [1161, 707] on div "Project Management [PERSON_NAME] Project Manager" at bounding box center [616, 476] width 1232 height 953
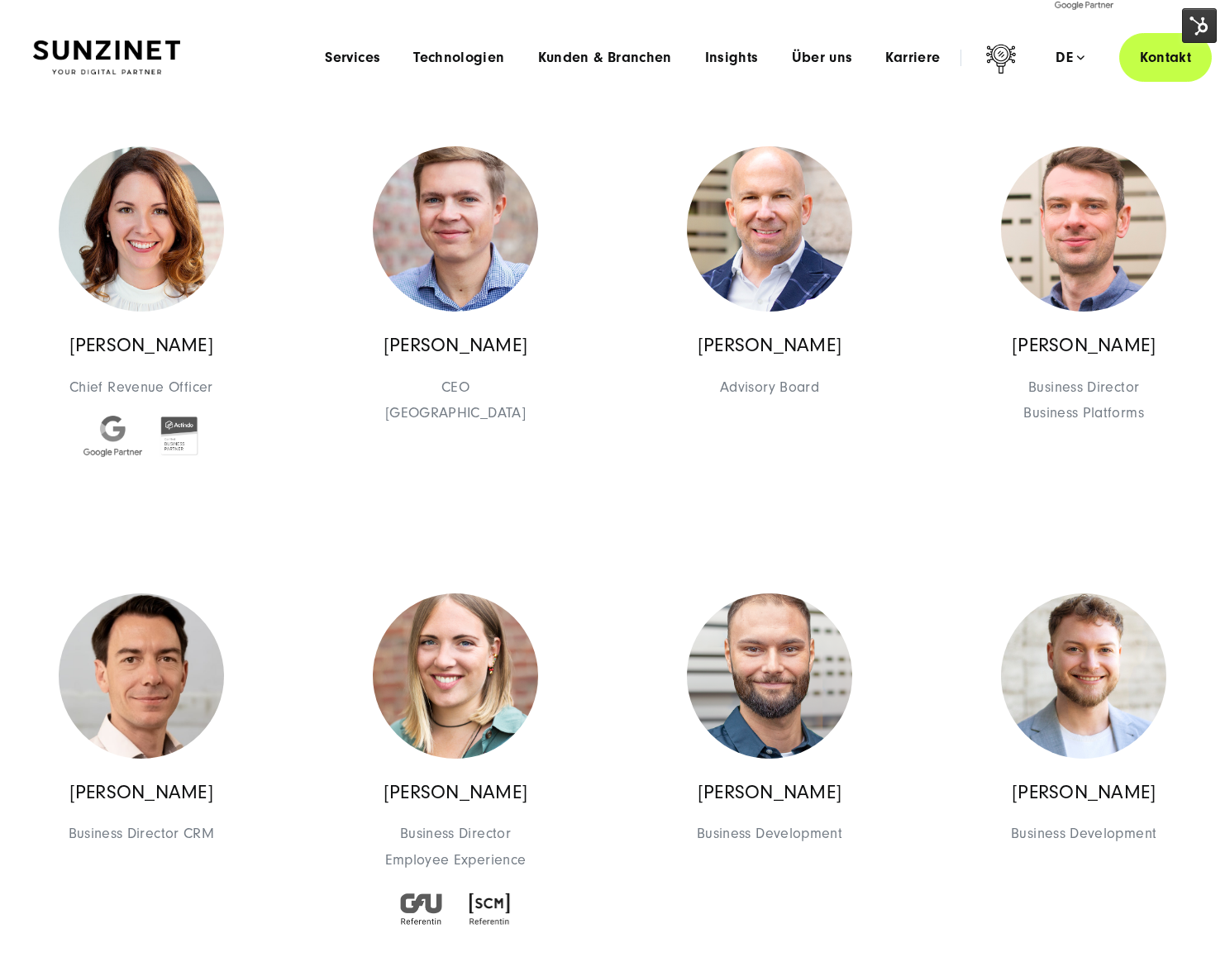
scroll to position [0, 0]
